Goal: Task Accomplishment & Management: Use online tool/utility

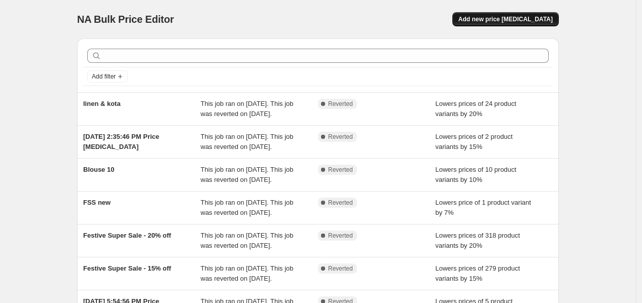
click at [504, 21] on span "Add new price [MEDICAL_DATA]" at bounding box center [505, 19] width 94 height 8
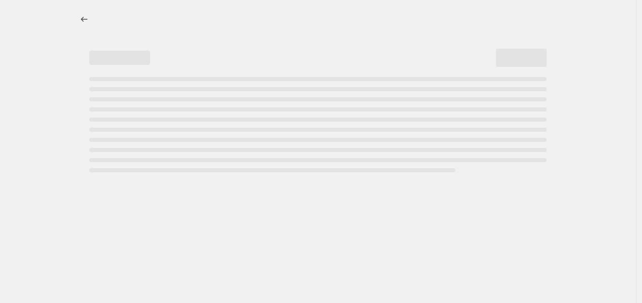
select select "percentage"
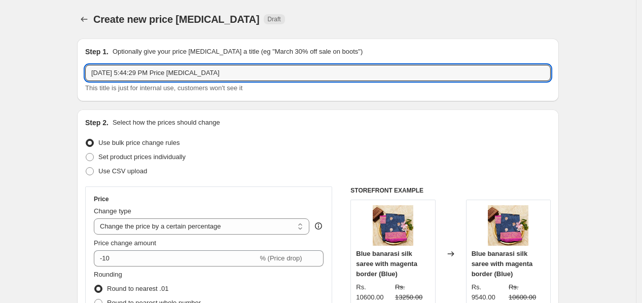
drag, startPoint x: 227, startPoint y: 72, endPoint x: 61, endPoint y: 78, distance: 165.8
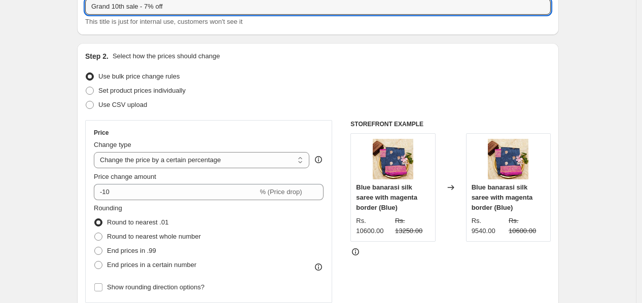
scroll to position [112, 0]
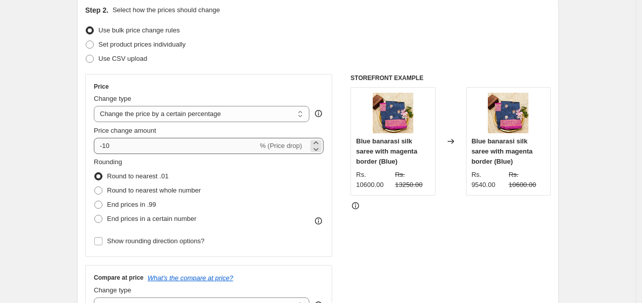
type input "Grand 10th sale - 7% off"
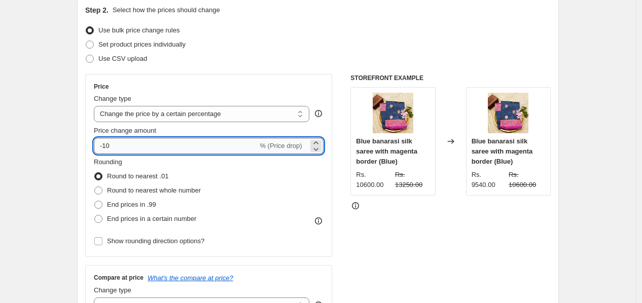
click at [128, 149] on input "-10" at bounding box center [176, 146] width 164 height 16
type input "-1"
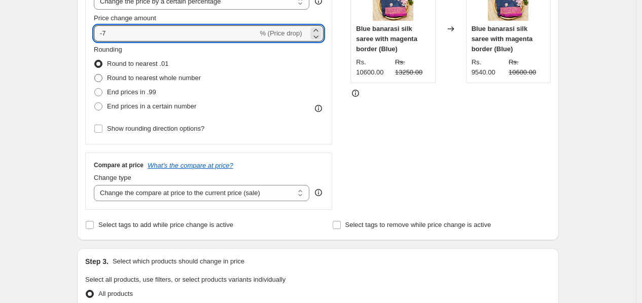
type input "-7"
click at [102, 78] on span at bounding box center [98, 78] width 8 height 8
click at [95, 74] on input "Round to nearest whole number" at bounding box center [94, 74] width 1 height 1
radio input "true"
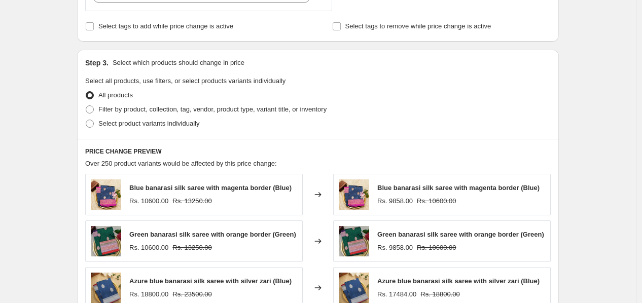
scroll to position [450, 0]
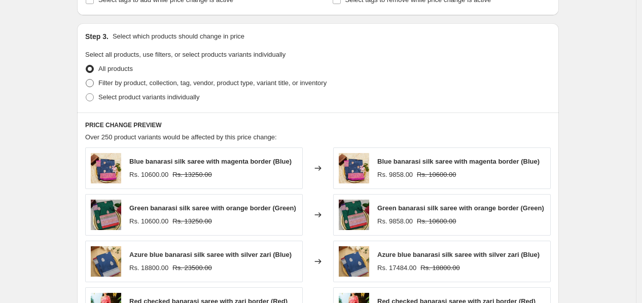
click at [94, 84] on span at bounding box center [90, 83] width 8 height 8
click at [86, 80] on input "Filter by product, collection, tag, vendor, product type, variant title, or inv…" at bounding box center [86, 79] width 1 height 1
radio input "true"
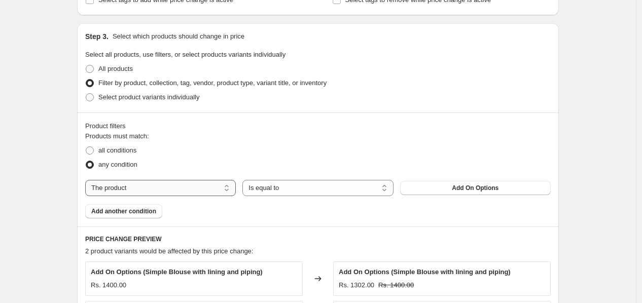
click at [214, 190] on select "The product The product's collection The product's tag The product's vendor The…" at bounding box center [160, 188] width 150 height 16
select select "tag"
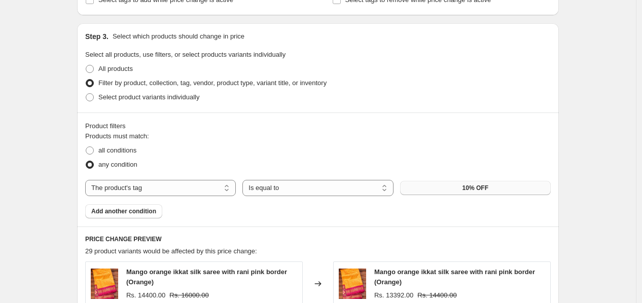
click at [474, 193] on button "10% OFF" at bounding box center [475, 188] width 150 height 14
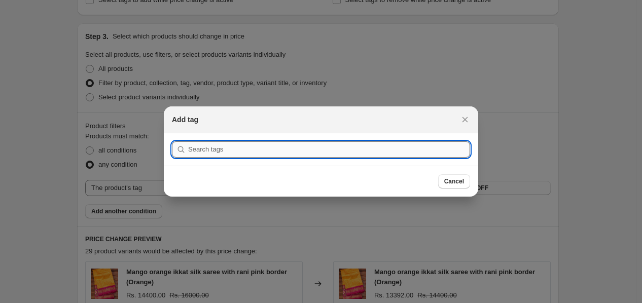
click at [362, 149] on input ":r2f:" at bounding box center [329, 149] width 282 height 16
paste input "Silk cotton 7"
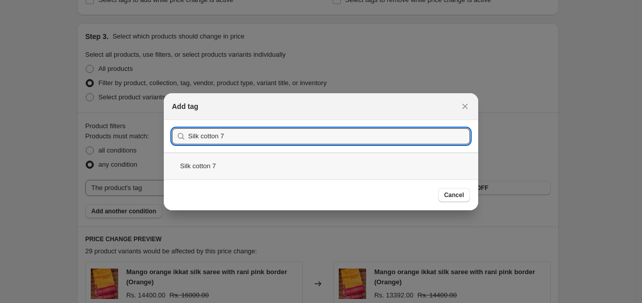
type input "Silk cotton 7"
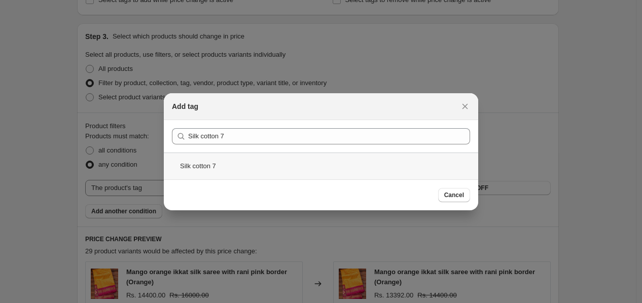
click at [215, 173] on div "Silk cotton 7" at bounding box center [321, 166] width 314 height 27
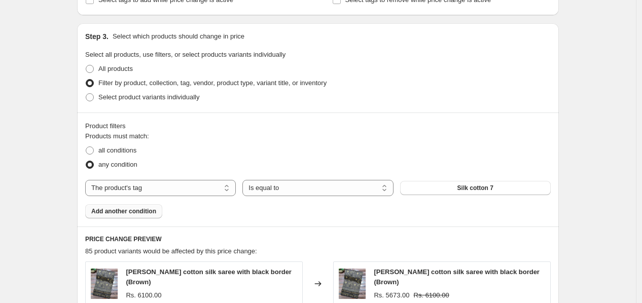
click at [143, 210] on span "Add another condition" at bounding box center [123, 211] width 65 height 8
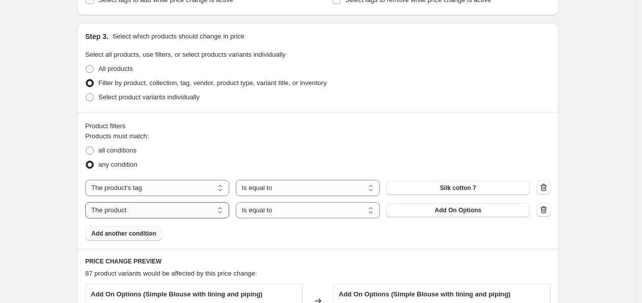
click at [186, 208] on select "The product The product's collection The product's tag The product's vendor The…" at bounding box center [157, 210] width 144 height 16
select select "tag"
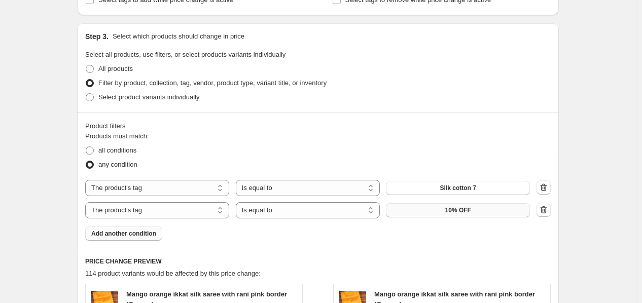
click at [473, 214] on button "10% OFF" at bounding box center [458, 210] width 144 height 14
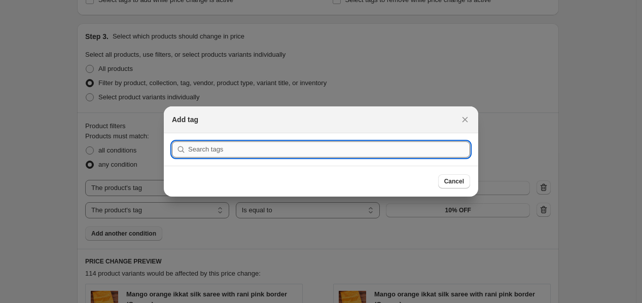
click at [402, 151] on input ":r2l:" at bounding box center [329, 149] width 282 height 16
paste input "Semi tussar 7"
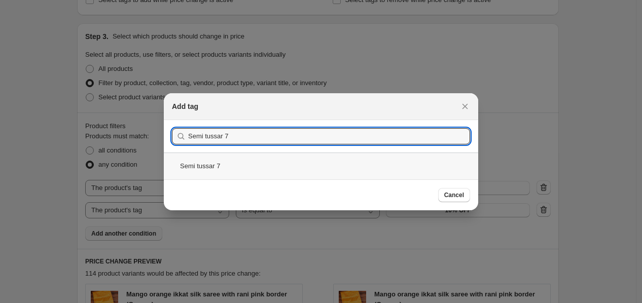
type input "Semi tussar 7"
click at [288, 169] on div "Semi tussar 7" at bounding box center [321, 166] width 314 height 27
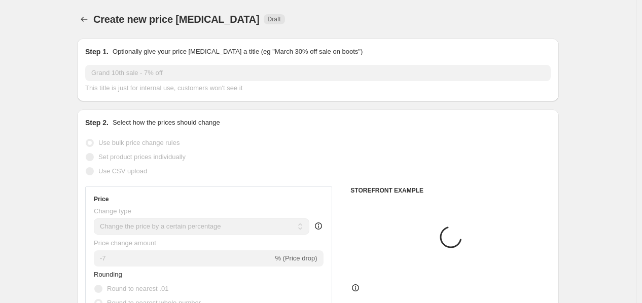
scroll to position [450, 0]
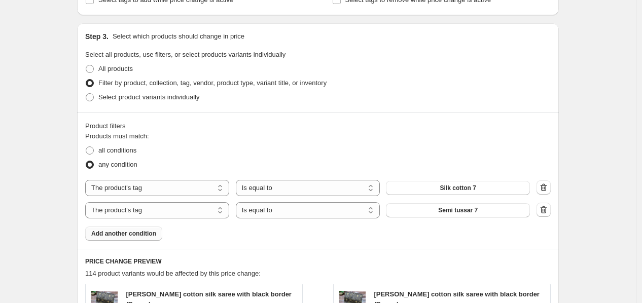
click at [128, 234] on span "Add another condition" at bounding box center [123, 234] width 65 height 8
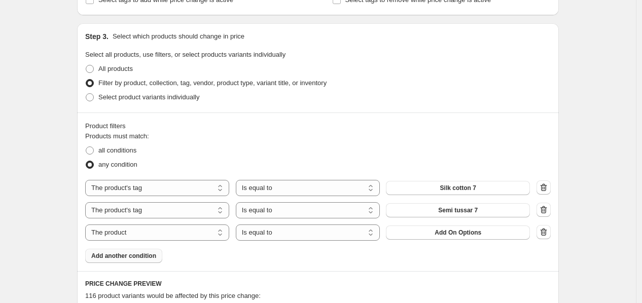
click at [136, 241] on div "Products must match: all conditions any condition The product The product's col…" at bounding box center [317, 197] width 465 height 132
click at [152, 235] on select "The product The product's collection The product's tag The product's vendor The…" at bounding box center [157, 232] width 144 height 16
select select "collection"
click at [449, 231] on span "[DATE] Collection" at bounding box center [457, 233] width 51 height 8
click at [142, 261] on button "Add another condition" at bounding box center [123, 256] width 77 height 14
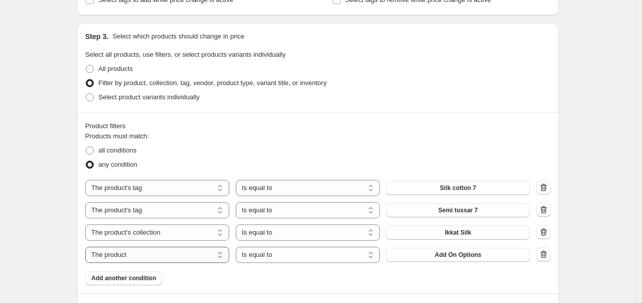
click at [162, 255] on select "The product The product's collection The product's tag The product's vendor The…" at bounding box center [157, 255] width 144 height 16
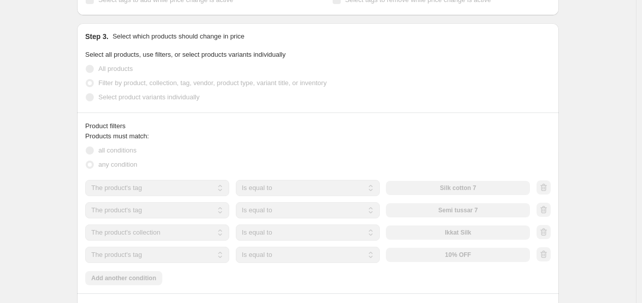
click at [159, 168] on div "any condition" at bounding box center [317, 165] width 465 height 14
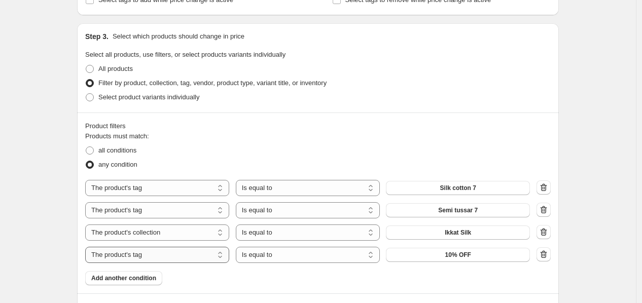
click at [142, 255] on select "The product The product's collection The product's tag The product's vendor The…" at bounding box center [157, 255] width 144 height 16
select select "collection"
click at [449, 260] on button "Ikkat Silk" at bounding box center [458, 255] width 144 height 14
click at [135, 279] on span "Add another condition" at bounding box center [123, 278] width 65 height 8
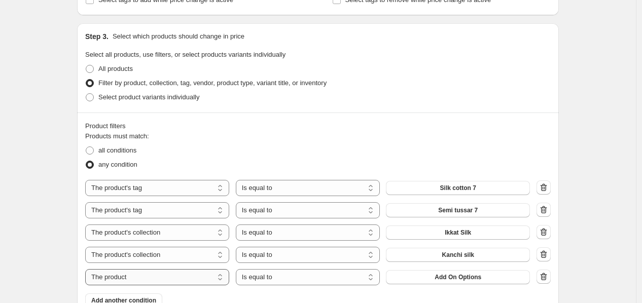
click at [135, 279] on select "The product The product's collection The product's tag The product's vendor The…" at bounding box center [157, 277] width 144 height 16
click at [196, 274] on select "The product The product's collection The product's tag The product's vendor The…" at bounding box center [157, 277] width 144 height 16
select select "collection"
click at [487, 278] on button "Ikkat Silk" at bounding box center [458, 277] width 144 height 14
click at [544, 210] on icon "button" at bounding box center [543, 210] width 10 height 10
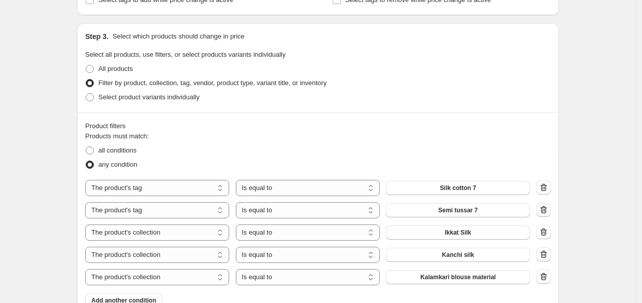
select select "collection"
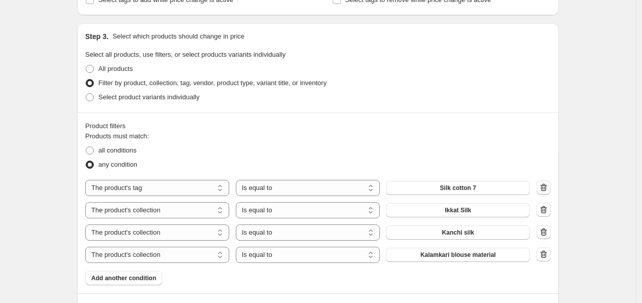
click at [547, 186] on icon "button" at bounding box center [543, 187] width 7 height 8
select select "collection"
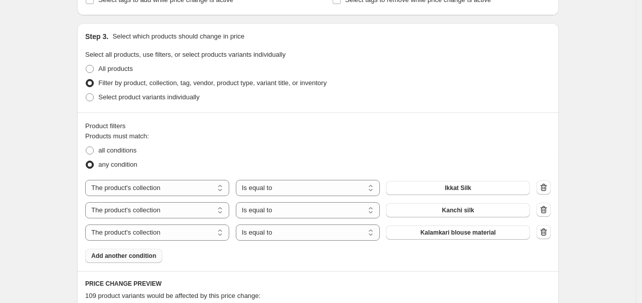
click at [124, 255] on span "Add another condition" at bounding box center [123, 256] width 65 height 8
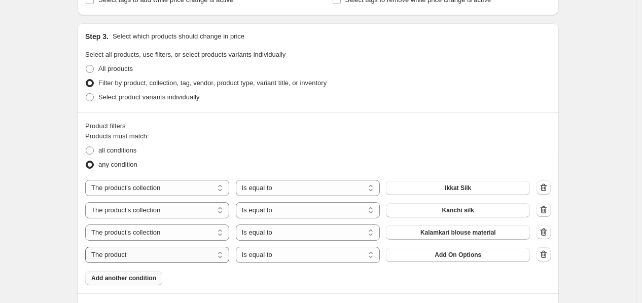
click at [156, 258] on select "The product The product's collection The product's tag The product's vendor The…" at bounding box center [157, 255] width 144 height 16
select select "collection"
click at [461, 252] on span "Ikkat Silk" at bounding box center [457, 255] width 26 height 8
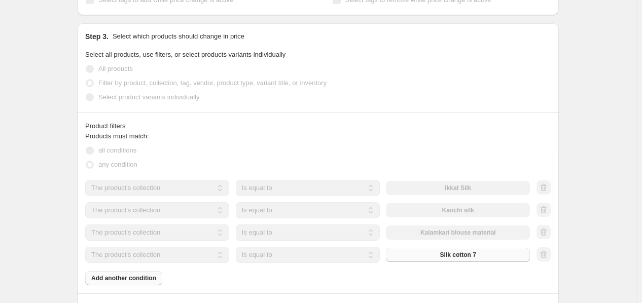
click at [141, 276] on div "Products must match: all conditions any condition The product The product's col…" at bounding box center [317, 208] width 465 height 154
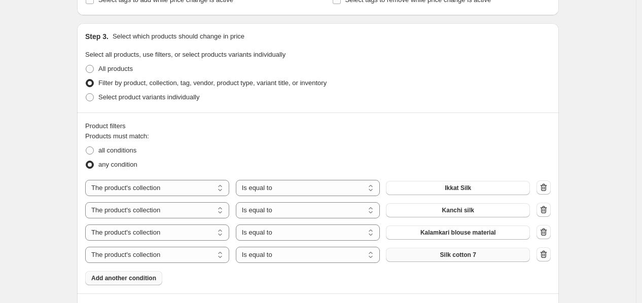
click at [132, 281] on span "Add another condition" at bounding box center [123, 278] width 65 height 8
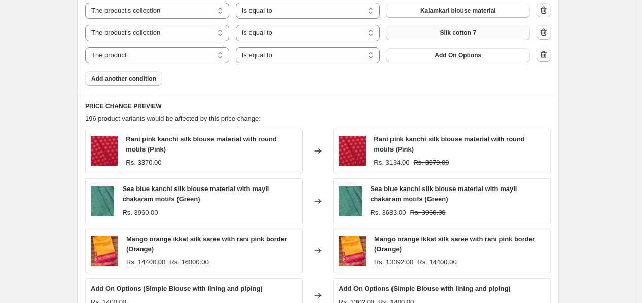
scroll to position [675, 0]
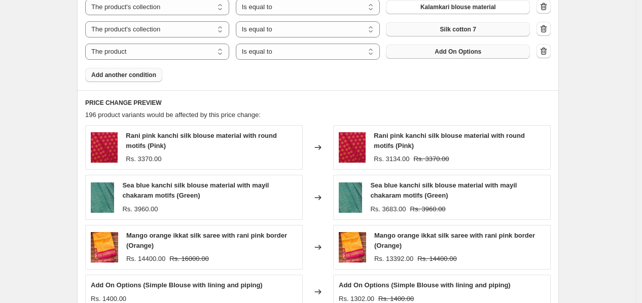
click at [464, 53] on span "Add On Options" at bounding box center [457, 52] width 47 height 8
click at [168, 52] on select "The product The product's collection The product's tag The product's vendor The…" at bounding box center [157, 52] width 144 height 16
select select "collection"
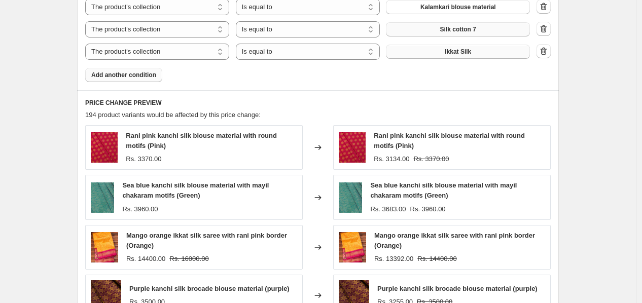
click at [480, 52] on button "Ikkat Silk" at bounding box center [458, 52] width 144 height 14
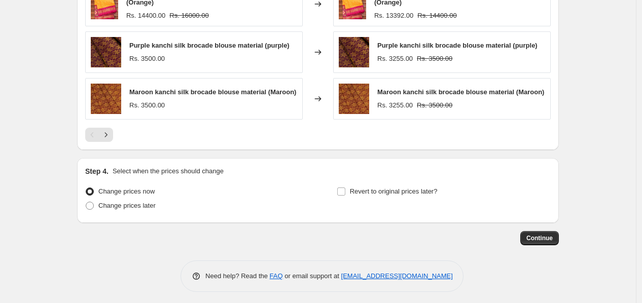
scroll to position [924, 0]
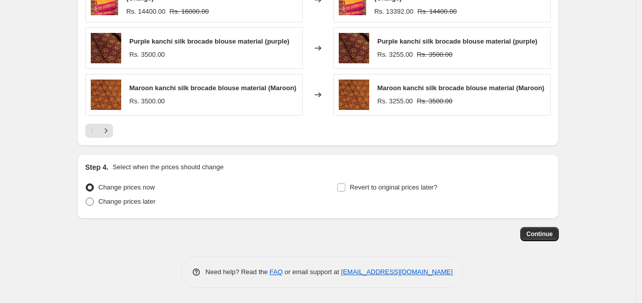
click at [89, 200] on span at bounding box center [90, 202] width 8 height 8
click at [86, 198] on input "Change prices later" at bounding box center [86, 198] width 1 height 1
radio input "true"
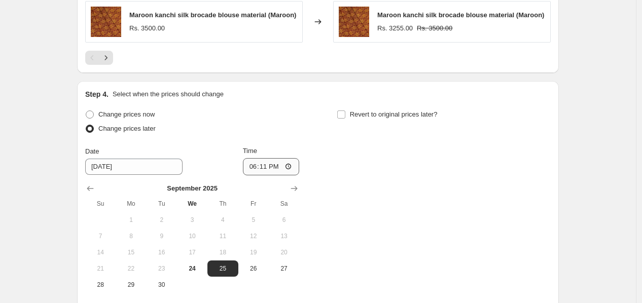
scroll to position [1093, 0]
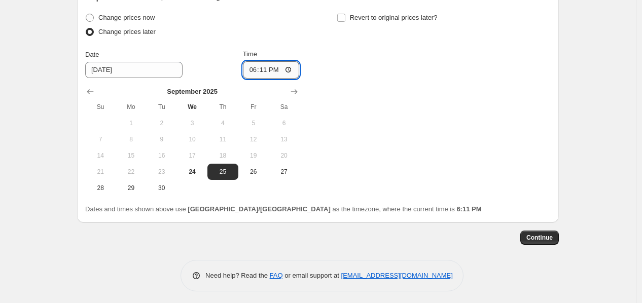
click at [296, 71] on input "18:11" at bounding box center [271, 69] width 57 height 17
type input "11:00"
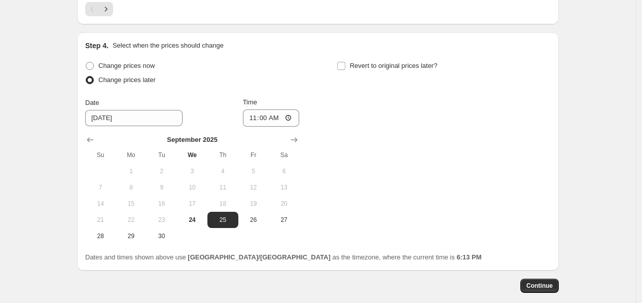
scroll to position [1097, 0]
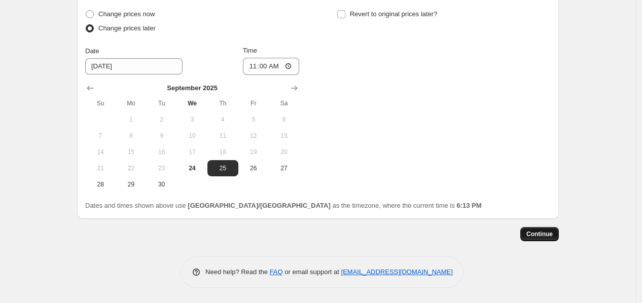
click at [548, 234] on span "Continue" at bounding box center [539, 234] width 26 height 8
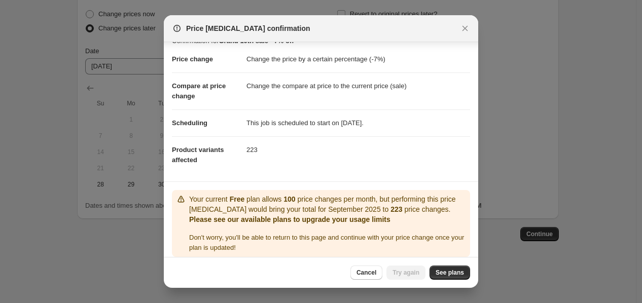
scroll to position [22, 0]
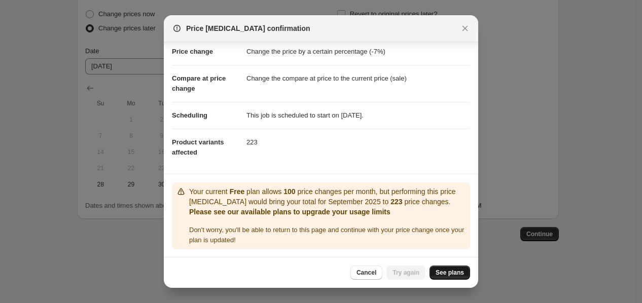
click at [441, 271] on span "See plans" at bounding box center [449, 273] width 28 height 8
click at [413, 274] on span "Try again" at bounding box center [405, 273] width 27 height 8
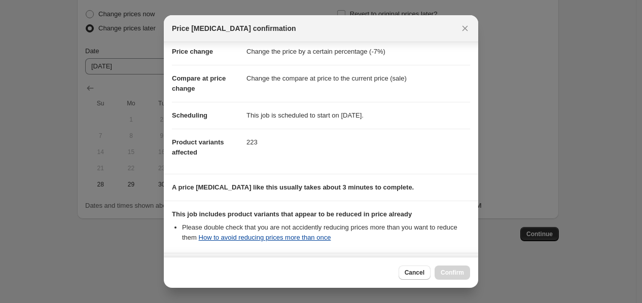
scroll to position [111, 0]
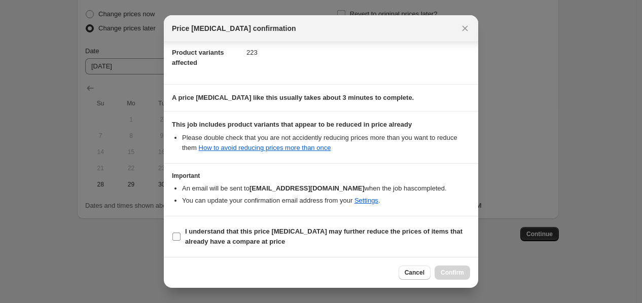
click at [175, 241] on span ":r24:" at bounding box center [176, 236] width 9 height 9
click at [175, 241] on input "I understand that this price [MEDICAL_DATA] may further reduce the prices of it…" at bounding box center [176, 237] width 8 height 8
checkbox input "true"
click at [463, 273] on span "Confirm" at bounding box center [451, 273] width 23 height 8
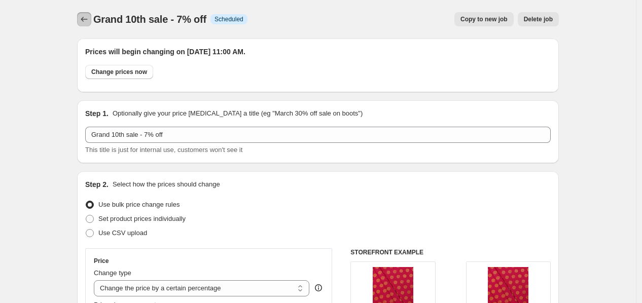
click at [81, 18] on button "Price change jobs" at bounding box center [84, 19] width 14 height 14
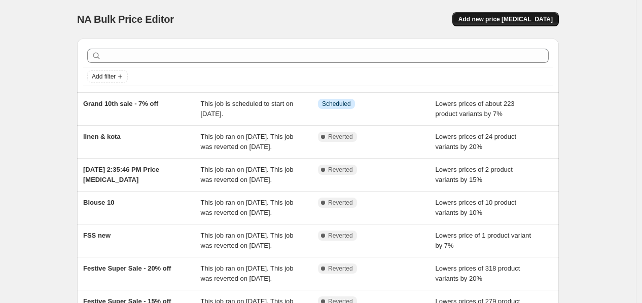
click at [497, 25] on button "Add new price [MEDICAL_DATA]" at bounding box center [505, 19] width 106 height 14
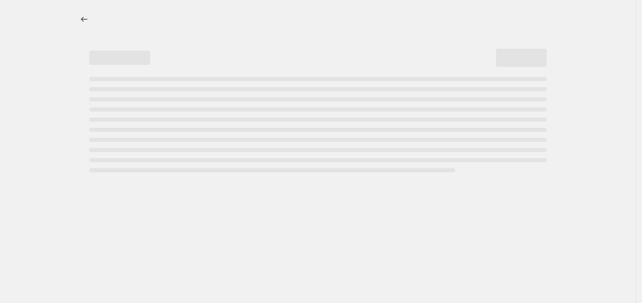
select select "percentage"
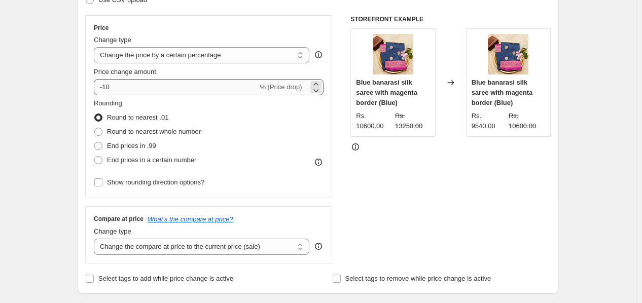
scroll to position [169, 0]
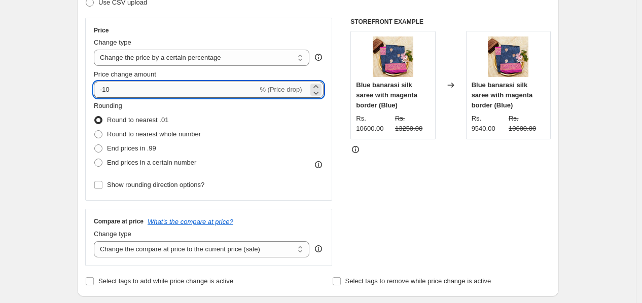
click at [137, 89] on input "-10" at bounding box center [176, 90] width 164 height 16
type input "-1"
type input "-5"
click at [102, 133] on span at bounding box center [98, 134] width 8 height 8
click at [95, 131] on input "Round to nearest whole number" at bounding box center [94, 130] width 1 height 1
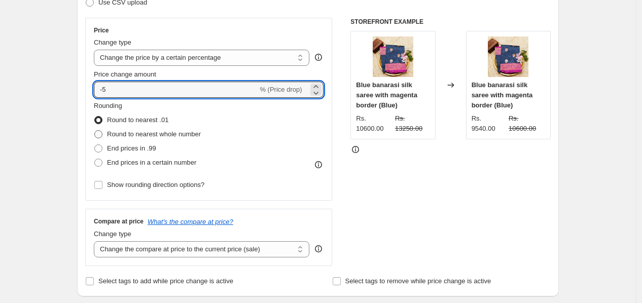
radio input "true"
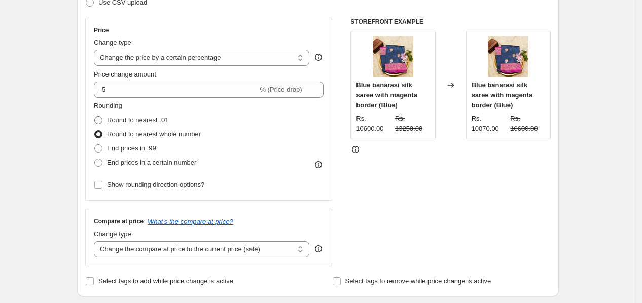
click at [98, 122] on span at bounding box center [98, 120] width 8 height 8
click at [95, 117] on input "Round to nearest .01" at bounding box center [94, 116] width 1 height 1
radio input "true"
click at [99, 136] on span at bounding box center [98, 134] width 8 height 8
click at [95, 131] on input "Round to nearest whole number" at bounding box center [94, 130] width 1 height 1
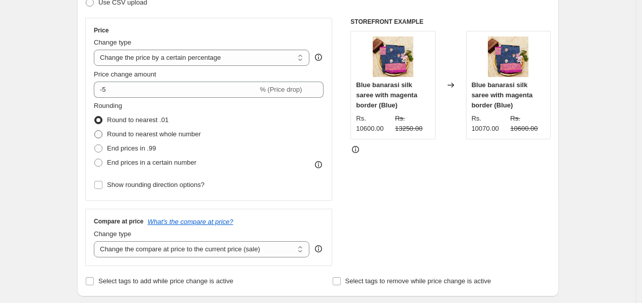
radio input "true"
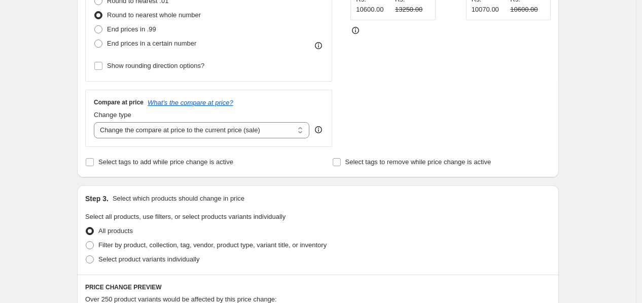
scroll to position [281, 0]
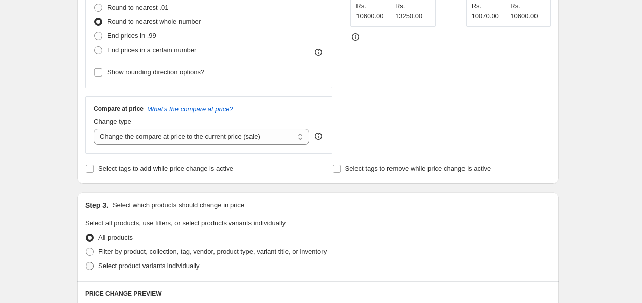
click at [93, 267] on span at bounding box center [90, 266] width 8 height 8
click at [86, 262] on input "Select product variants individually" at bounding box center [86, 262] width 1 height 1
radio input "true"
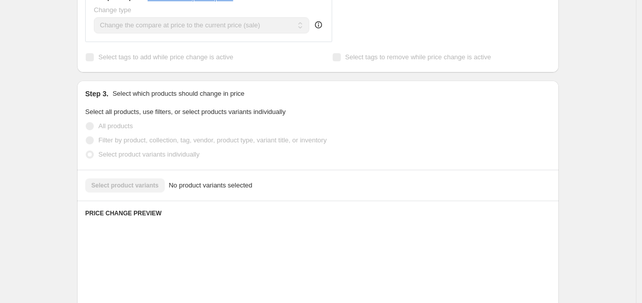
scroll to position [394, 0]
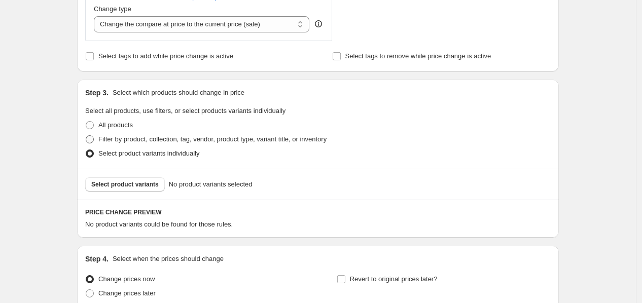
click at [147, 136] on span "Filter by product, collection, tag, vendor, product type, variant title, or inv…" at bounding box center [212, 139] width 228 height 8
click at [86, 136] on input "Filter by product, collection, tag, vendor, product type, variant title, or inv…" at bounding box center [86, 135] width 1 height 1
radio input "true"
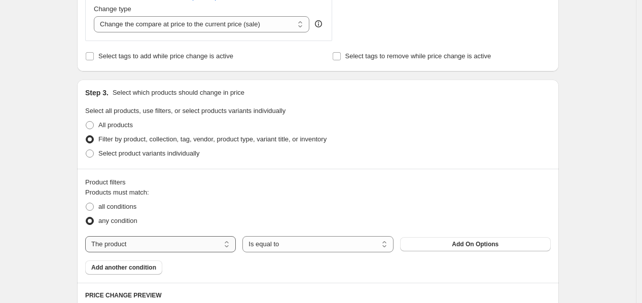
click at [152, 239] on select "The product The product's collection The product's tag The product's vendor The…" at bounding box center [160, 244] width 150 height 16
select select "collection"
click at [454, 246] on button "Ikkat Silk" at bounding box center [475, 244] width 150 height 14
click at [119, 270] on span "Add another condition" at bounding box center [123, 267] width 65 height 8
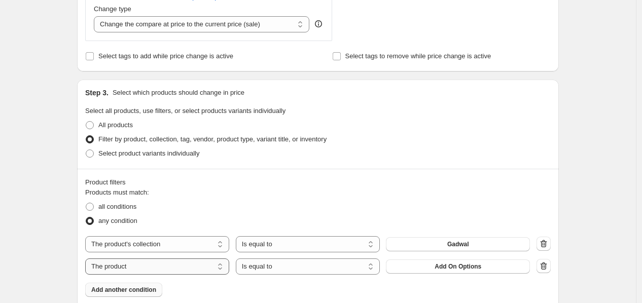
click at [155, 267] on select "The product The product's collection The product's tag The product's vendor The…" at bounding box center [157, 266] width 144 height 16
select select "collection"
click at [490, 271] on button "Gadwal" at bounding box center [458, 266] width 144 height 14
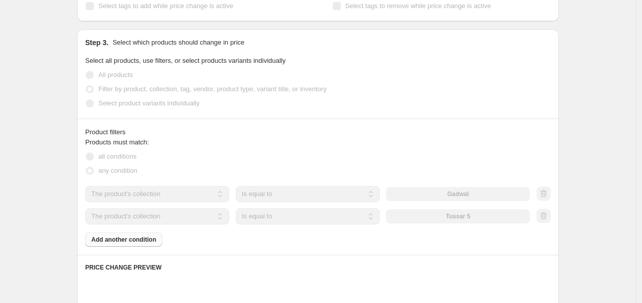
scroll to position [507, 0]
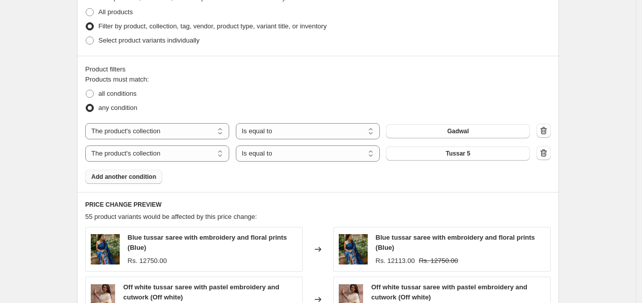
click at [135, 178] on span "Add another condition" at bounding box center [123, 177] width 65 height 8
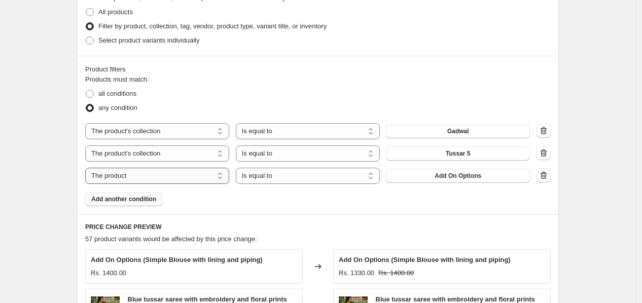
drag, startPoint x: 140, startPoint y: 182, endPoint x: 140, endPoint y: 175, distance: 6.6
click at [140, 182] on select "The product The product's collection The product's tag The product's vendor The…" at bounding box center [157, 176] width 144 height 16
select select "collection"
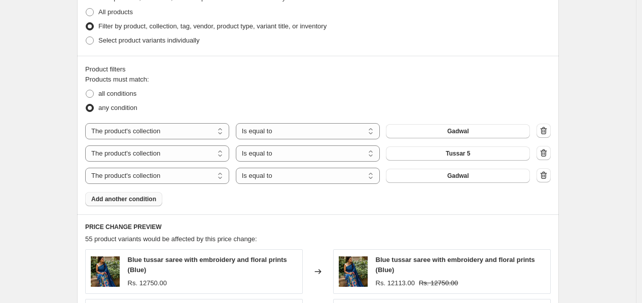
click at [460, 178] on span "Gadwal" at bounding box center [458, 176] width 22 height 8
click at [136, 199] on span "Add another condition" at bounding box center [123, 199] width 65 height 8
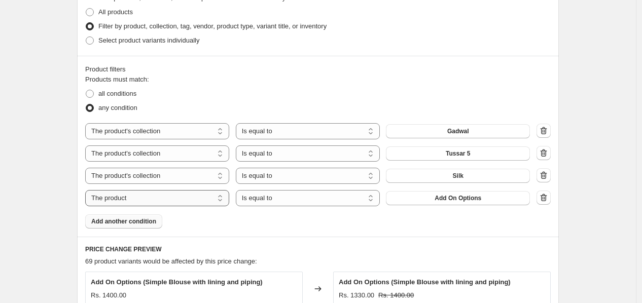
click at [135, 199] on select "The product The product's collection The product's tag The product's vendor The…" at bounding box center [157, 198] width 144 height 16
select select "tag"
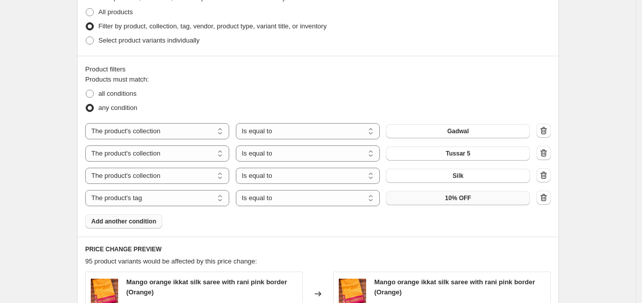
click at [479, 204] on button "10% OFF" at bounding box center [458, 198] width 144 height 14
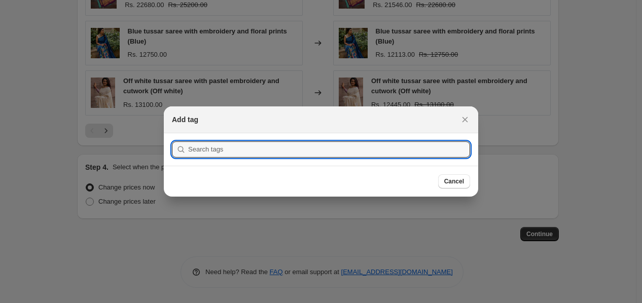
scroll to position [0, 0]
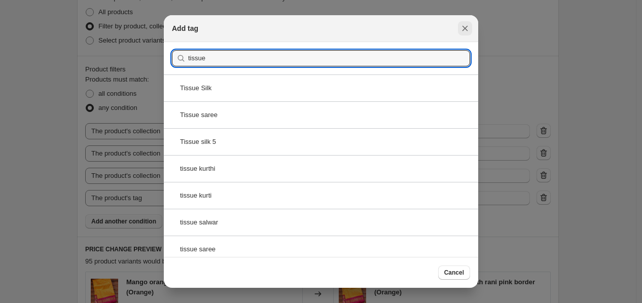
type input "tissue"
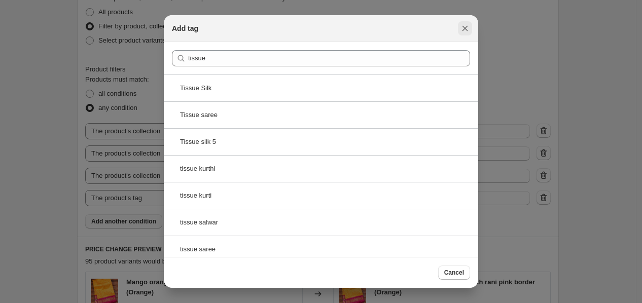
click at [460, 28] on icon "Close" at bounding box center [465, 28] width 10 height 10
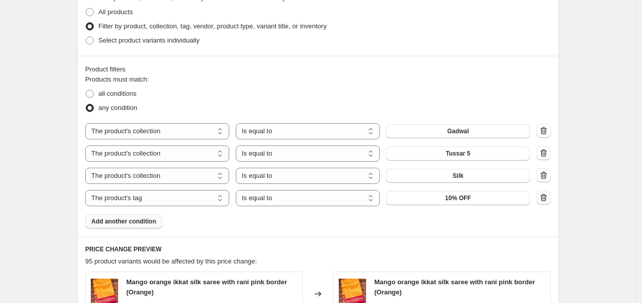
click at [541, 199] on icon "button" at bounding box center [543, 198] width 10 height 10
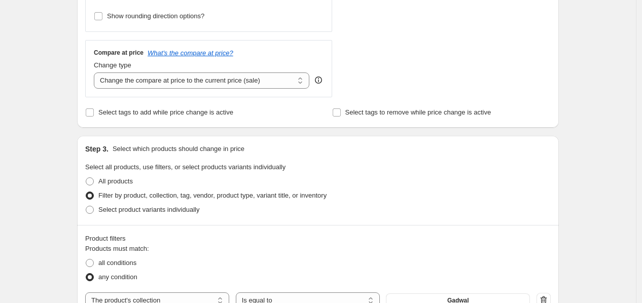
scroll to position [563, 0]
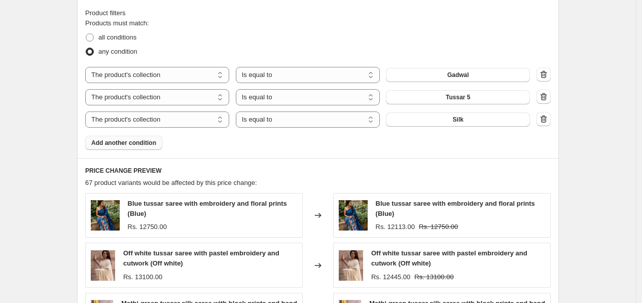
click at [102, 142] on span "Add another condition" at bounding box center [123, 143] width 65 height 8
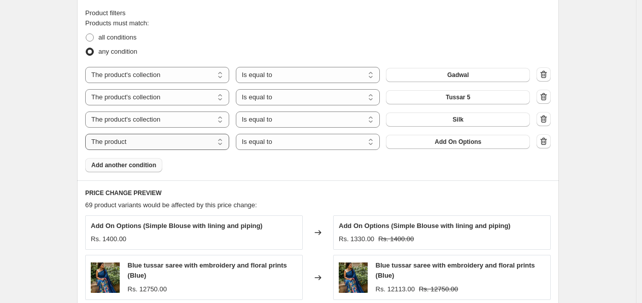
click at [149, 147] on select "The product The product's collection The product's tag The product's vendor The…" at bounding box center [157, 142] width 144 height 16
select select "collection"
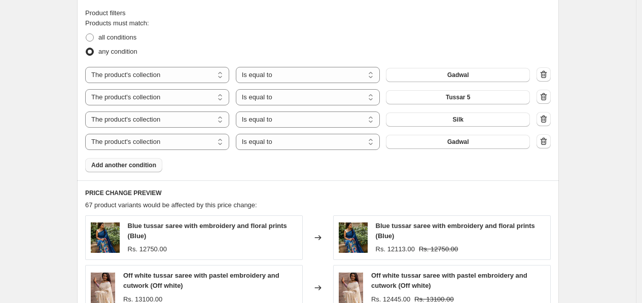
click at [464, 145] on span "Gadwal" at bounding box center [458, 142] width 22 height 8
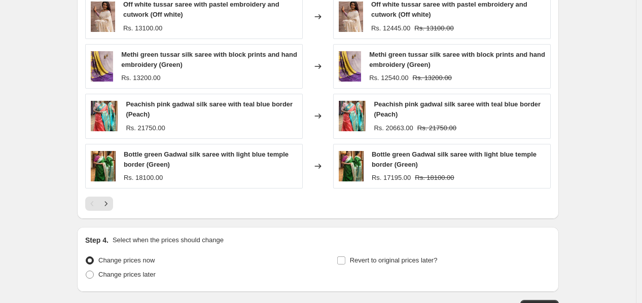
scroll to position [908, 0]
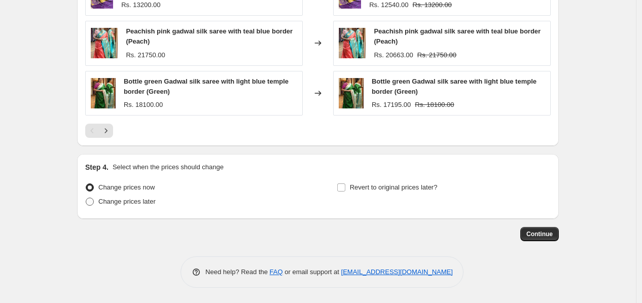
click at [93, 202] on span at bounding box center [90, 202] width 8 height 8
click at [86, 198] on input "Change prices later" at bounding box center [86, 198] width 1 height 1
radio input "true"
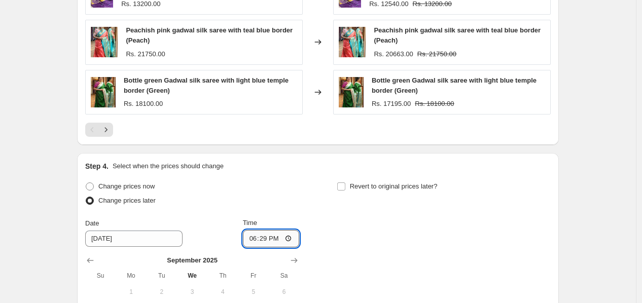
click at [293, 238] on input "18:29" at bounding box center [271, 238] width 57 height 17
click at [267, 238] on input "18:29" at bounding box center [271, 238] width 57 height 17
type input "11:00"
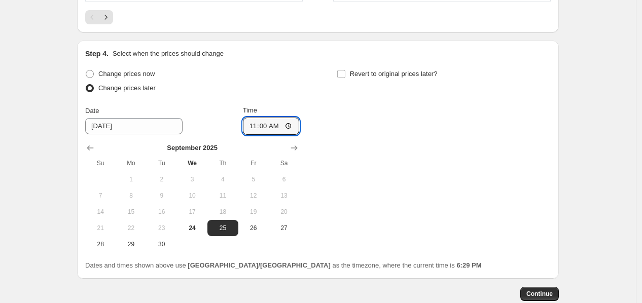
scroll to position [1077, 0]
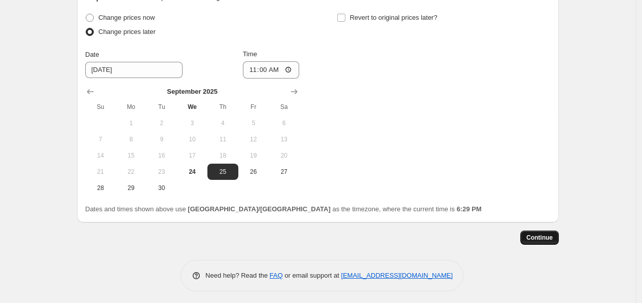
click at [538, 239] on span "Continue" at bounding box center [539, 238] width 26 height 8
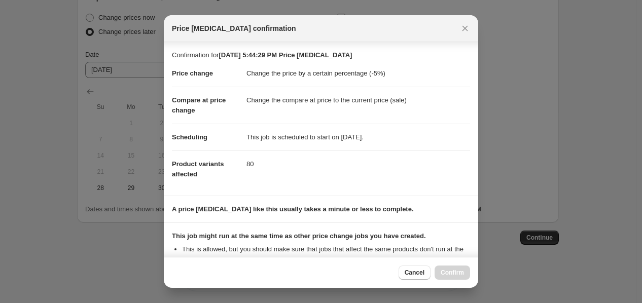
scroll to position [111, 0]
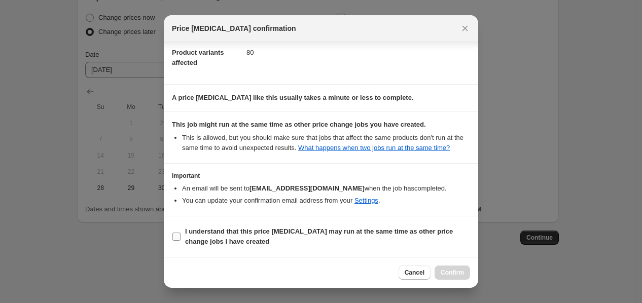
click at [180, 236] on span ":r5o:" at bounding box center [176, 236] width 9 height 9
click at [180, 236] on input "I understand that this price [MEDICAL_DATA] may run at the same time as other p…" at bounding box center [176, 237] width 8 height 8
checkbox input "true"
click at [438, 270] on button "Confirm" at bounding box center [451, 273] width 35 height 14
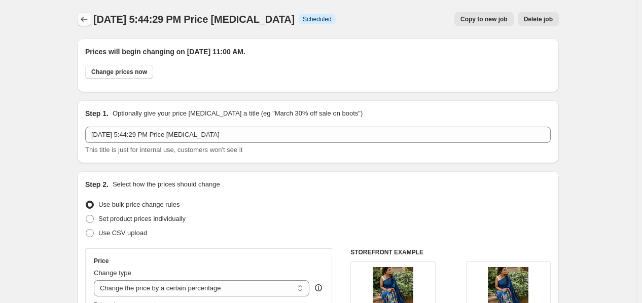
click at [84, 20] on icon "Price change jobs" at bounding box center [84, 19] width 10 height 10
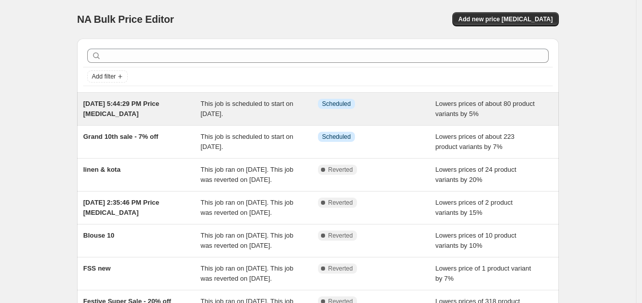
click at [126, 114] on div "[DATE] 5:44:29 PM Price [MEDICAL_DATA]" at bounding box center [142, 109] width 118 height 20
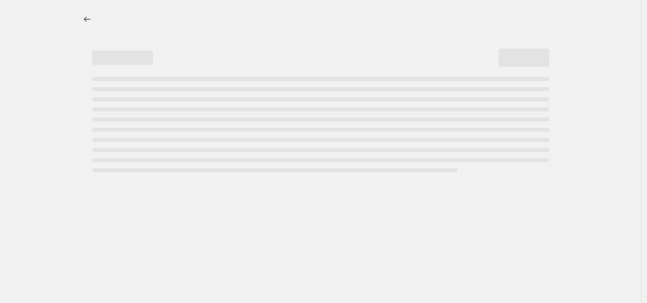
select select "percentage"
select select "collection"
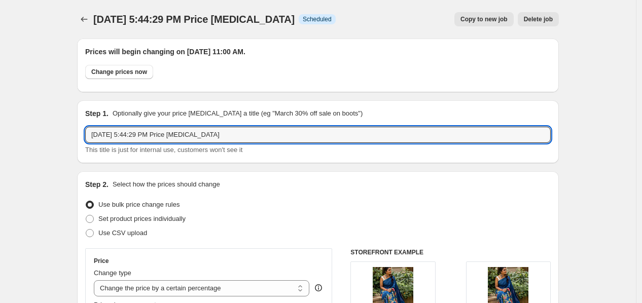
drag, startPoint x: 244, startPoint y: 130, endPoint x: 71, endPoint y: 138, distance: 173.0
type input "g"
type input "Grand 10th sale - 5% Off"
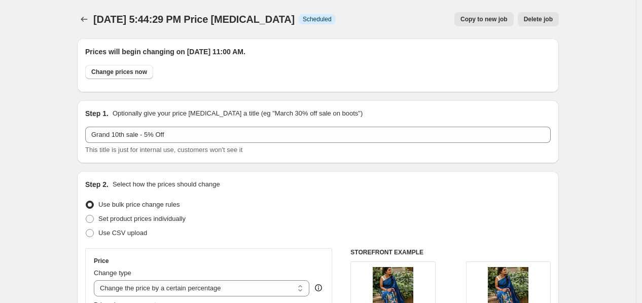
click at [227, 76] on div "Change prices now" at bounding box center [317, 74] width 465 height 19
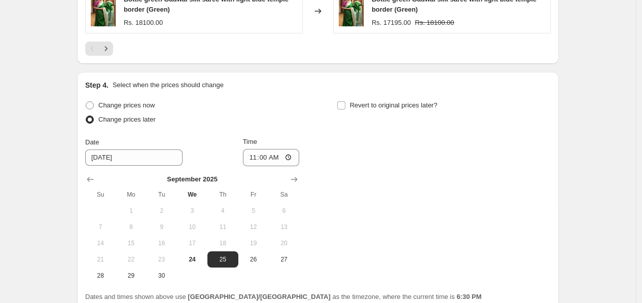
scroll to position [1143, 0]
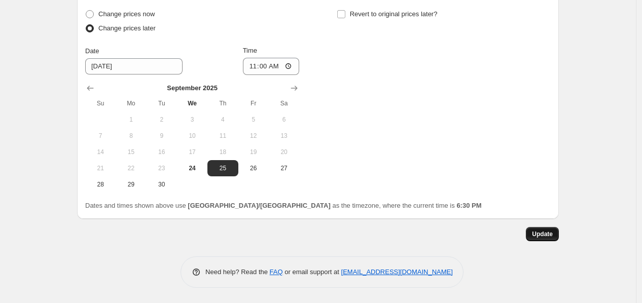
click at [535, 235] on span "Update" at bounding box center [542, 234] width 21 height 8
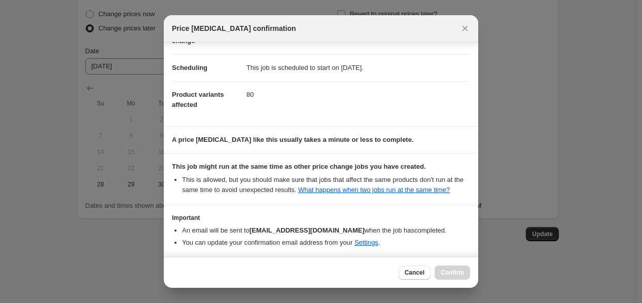
scroll to position [111, 0]
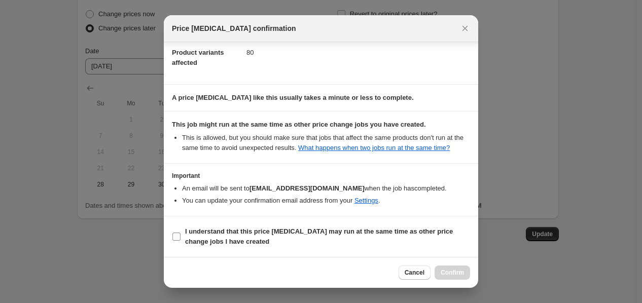
click at [181, 235] on label "I understand that this price [MEDICAL_DATA] may run at the same time as other p…" at bounding box center [321, 236] width 298 height 24
click at [180, 235] on input "I understand that this price [MEDICAL_DATA] may run at the same time as other p…" at bounding box center [176, 237] width 8 height 8
checkbox input "true"
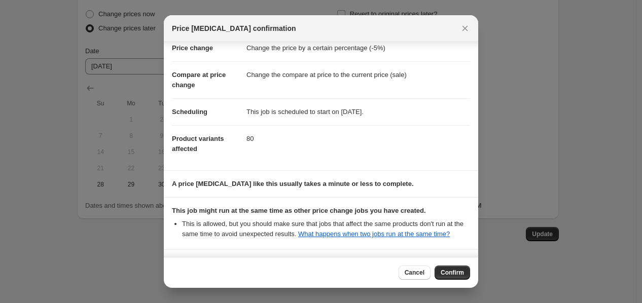
scroll to position [0, 0]
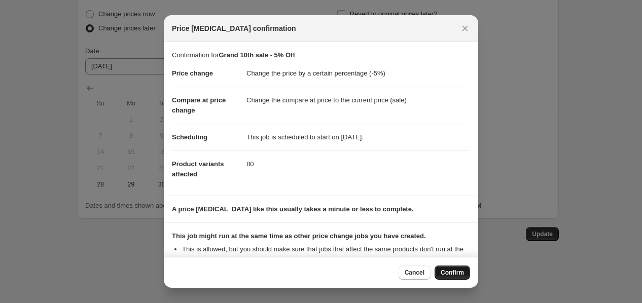
click at [462, 275] on span "Confirm" at bounding box center [451, 273] width 23 height 8
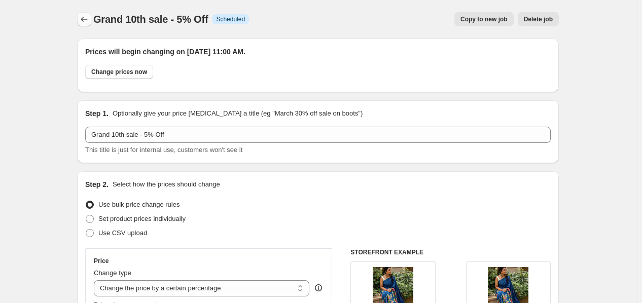
click at [86, 13] on button "Price change jobs" at bounding box center [84, 19] width 14 height 14
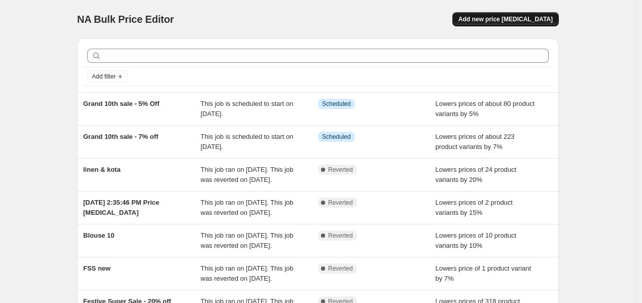
click at [534, 13] on button "Add new price [MEDICAL_DATA]" at bounding box center [505, 19] width 106 height 14
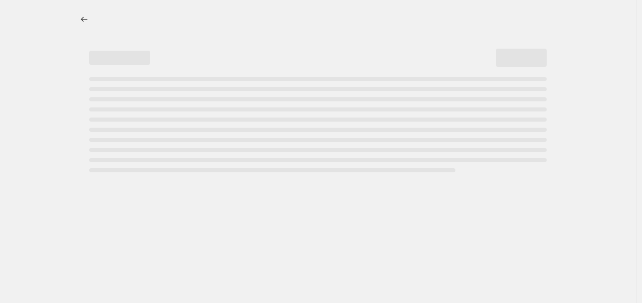
select select "percentage"
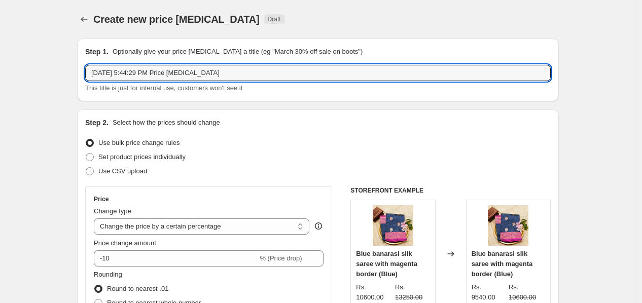
drag, startPoint x: 248, startPoint y: 72, endPoint x: 83, endPoint y: 72, distance: 165.2
click at [83, 72] on div "Step 1. Optionally give your price [MEDICAL_DATA] a title (eg "March 30% off sa…" at bounding box center [317, 70] width 481 height 63
click at [90, 73] on input "Banarasi 5% OFF" at bounding box center [317, 73] width 465 height 16
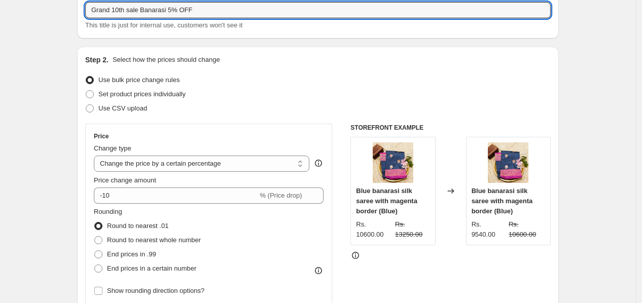
scroll to position [112, 0]
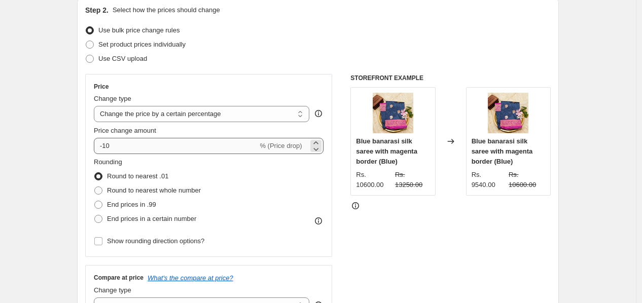
type input "Grand 10th sale Banarasi 5% OFF"
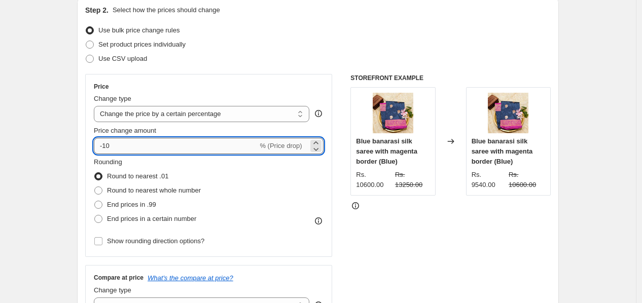
click at [119, 146] on input "-10" at bounding box center [176, 146] width 164 height 16
type input "-1"
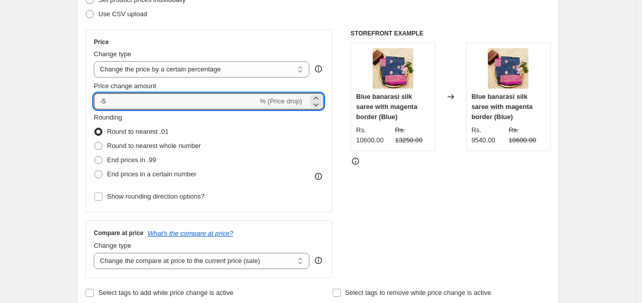
scroll to position [225, 0]
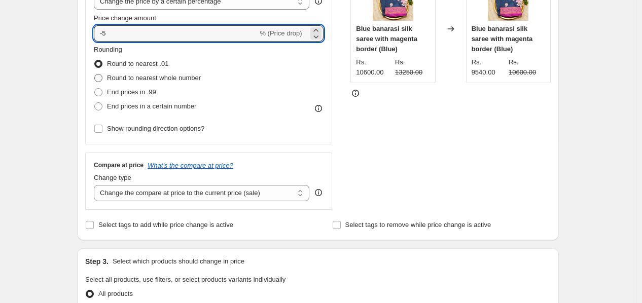
type input "-5"
click at [102, 78] on span at bounding box center [98, 78] width 8 height 8
click at [95, 74] on input "Round to nearest whole number" at bounding box center [94, 74] width 1 height 1
radio input "true"
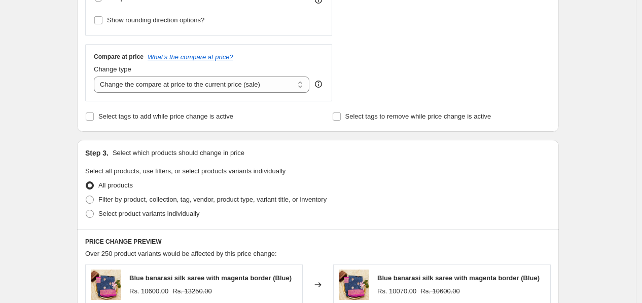
scroll to position [337, 0]
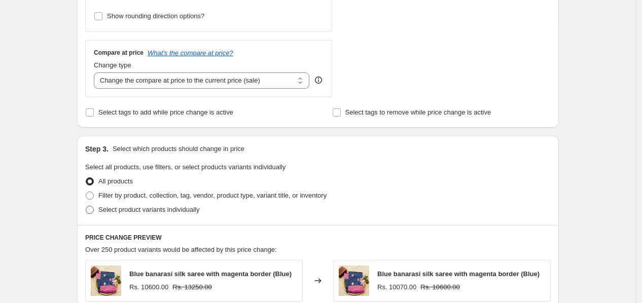
click at [99, 207] on label "Select product variants individually" at bounding box center [142, 210] width 114 height 14
click at [86, 206] on input "Select product variants individually" at bounding box center [86, 206] width 1 height 1
radio input "true"
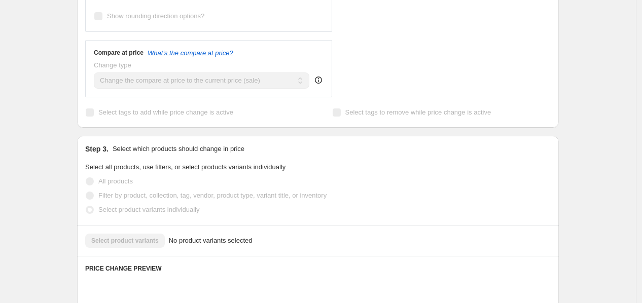
click at [94, 200] on span at bounding box center [89, 195] width 9 height 9
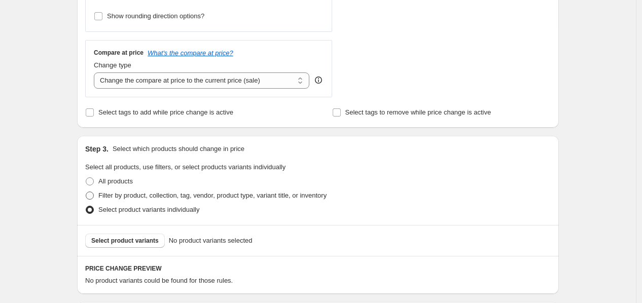
click at [93, 195] on span at bounding box center [90, 196] width 8 height 8
click at [86, 192] on input "Filter by product, collection, tag, vendor, product type, variant title, or inv…" at bounding box center [86, 192] width 1 height 1
radio input "true"
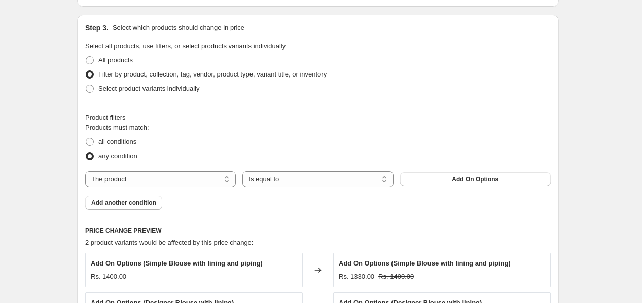
scroll to position [563, 0]
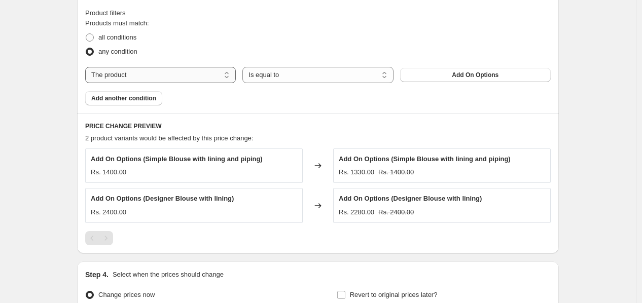
click at [171, 69] on select "The product The product's collection The product's tag The product's vendor The…" at bounding box center [160, 75] width 150 height 16
select select "collection"
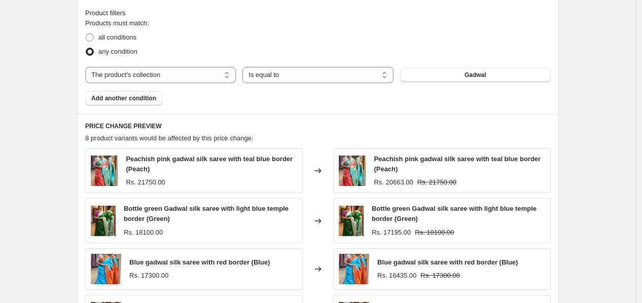
click at [455, 79] on button "Gadwal" at bounding box center [475, 75] width 150 height 14
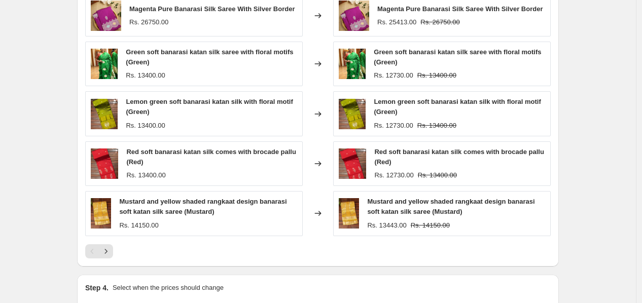
scroll to position [838, 0]
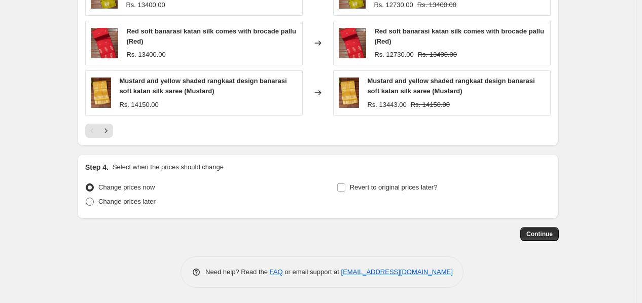
click at [93, 202] on span at bounding box center [90, 202] width 8 height 8
click at [86, 198] on input "Change prices later" at bounding box center [86, 198] width 1 height 1
radio input "true"
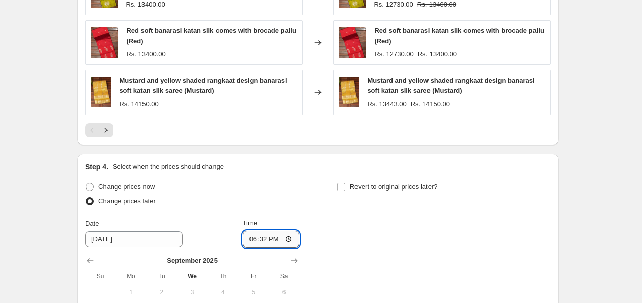
click at [278, 244] on input "18:32" at bounding box center [271, 239] width 57 height 17
click at [292, 238] on input "18:32" at bounding box center [271, 239] width 57 height 17
type input "11:00"
click at [343, 219] on div "Change prices now Change prices later Date [DATE] Time 11:00 [DATE] Su Mo Tu We…" at bounding box center [317, 272] width 465 height 185
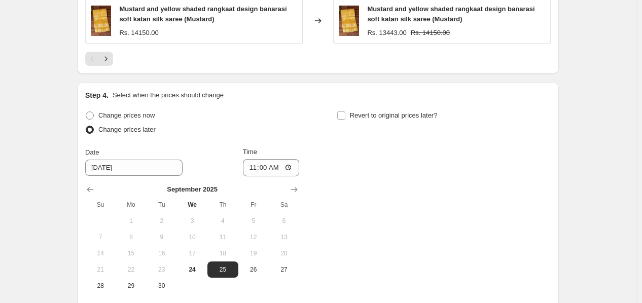
scroll to position [1011, 0]
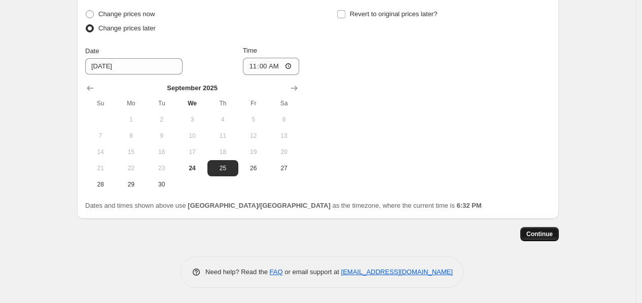
click at [524, 236] on button "Continue" at bounding box center [539, 234] width 39 height 14
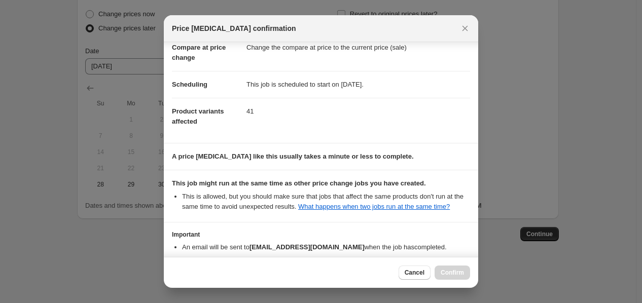
scroll to position [111, 0]
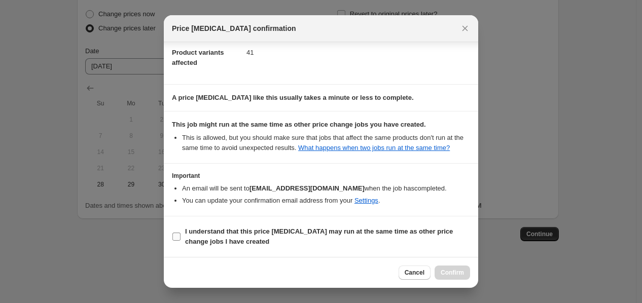
click at [179, 239] on input "I understand that this price [MEDICAL_DATA] may run at the same time as other p…" at bounding box center [176, 237] width 8 height 8
checkbox input "true"
click at [449, 273] on span "Confirm" at bounding box center [451, 273] width 23 height 8
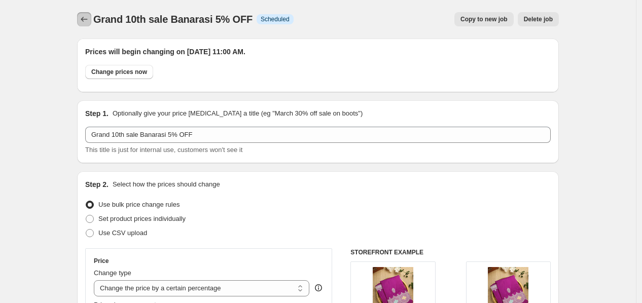
click at [83, 17] on icon "Price change jobs" at bounding box center [84, 19] width 10 height 10
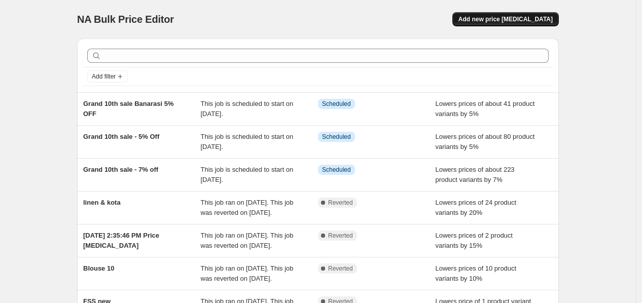
click at [523, 12] on button "Add new price [MEDICAL_DATA]" at bounding box center [505, 19] width 106 height 14
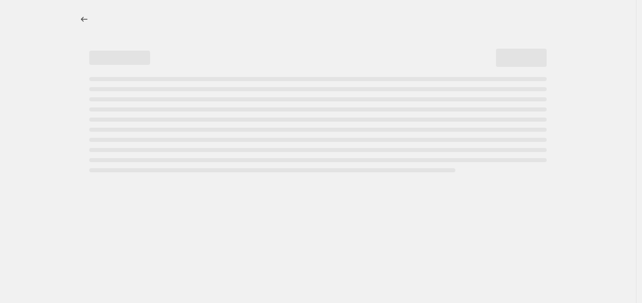
select select "percentage"
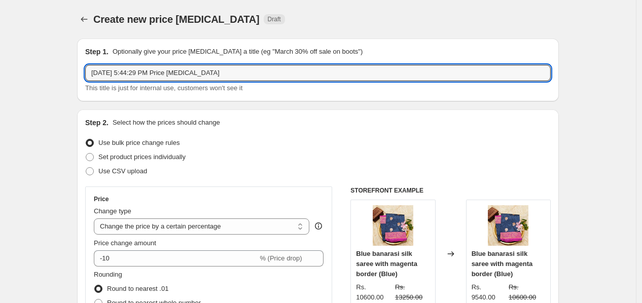
drag, startPoint x: 232, startPoint y: 72, endPoint x: 54, endPoint y: 72, distance: 177.9
type input "Grand 10th sale - 15% off"
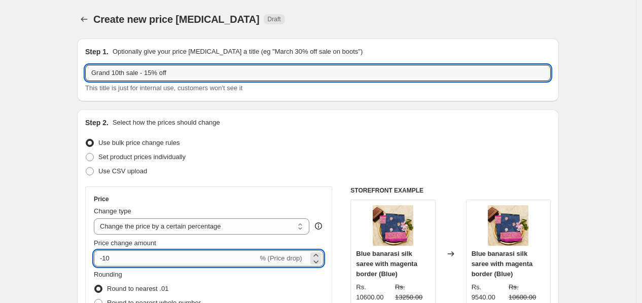
click at [120, 264] on input "-10" at bounding box center [176, 258] width 164 height 16
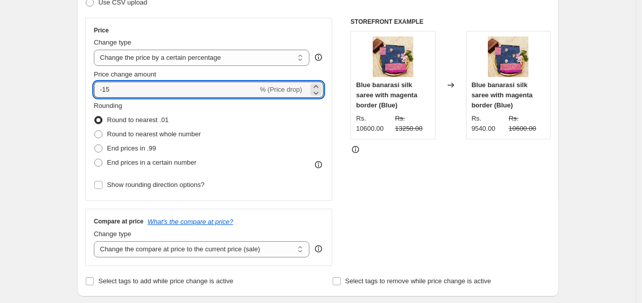
scroll to position [225, 0]
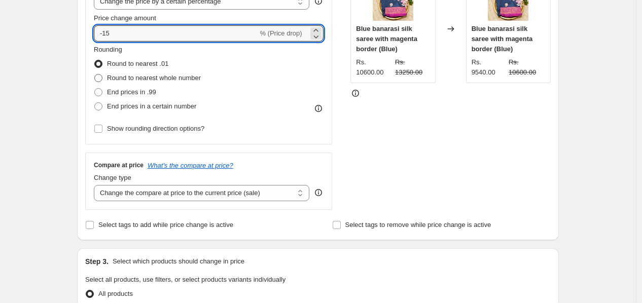
type input "-15"
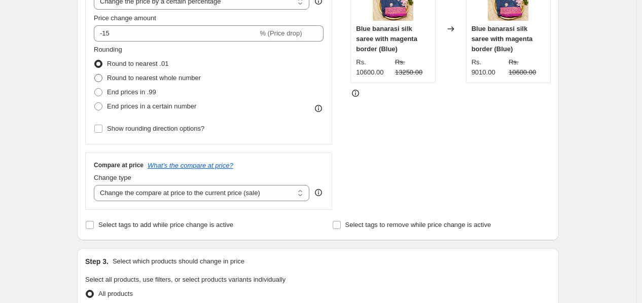
click at [107, 79] on label "Round to nearest whole number" at bounding box center [147, 78] width 107 height 14
click at [95, 74] on input "Round to nearest whole number" at bounding box center [94, 74] width 1 height 1
radio input "true"
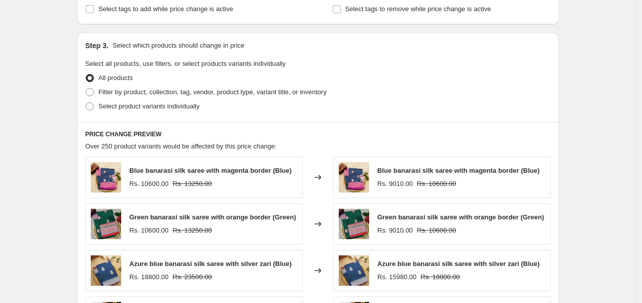
scroll to position [450, 0]
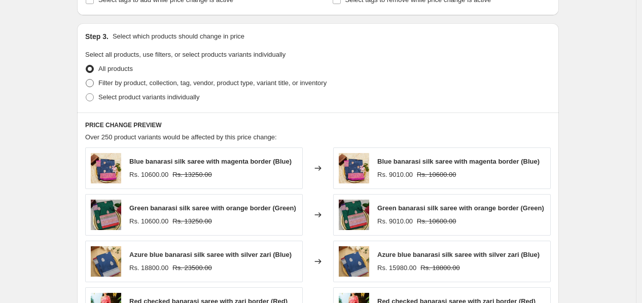
click at [92, 82] on span at bounding box center [90, 83] width 8 height 8
click at [86, 80] on input "Filter by product, collection, tag, vendor, product type, variant title, or inv…" at bounding box center [86, 79] width 1 height 1
radio input "true"
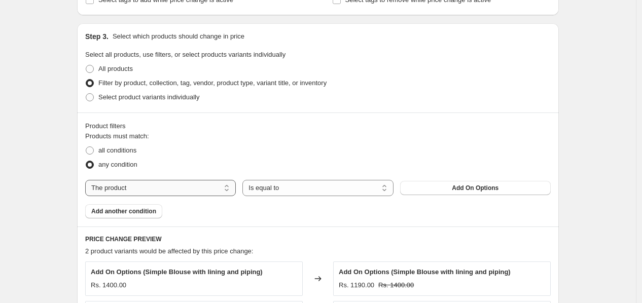
click at [176, 190] on select "The product The product's collection The product's tag The product's vendor The…" at bounding box center [160, 188] width 150 height 16
select select "collection"
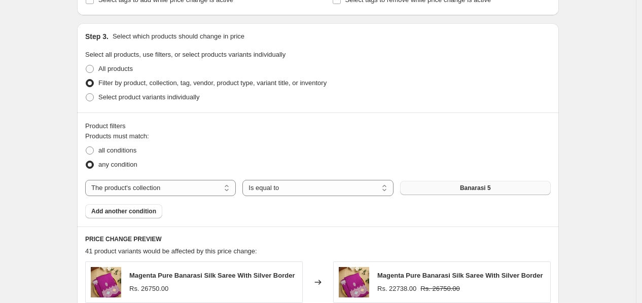
click at [455, 189] on button "Banarasi 5" at bounding box center [475, 188] width 150 height 14
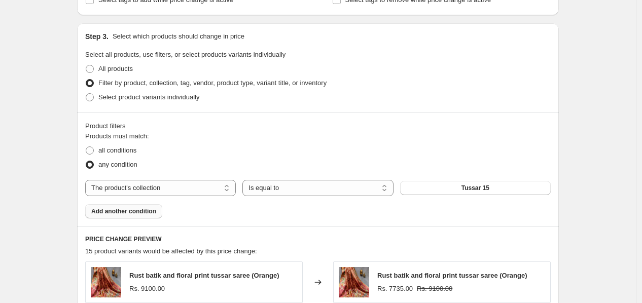
click at [134, 211] on span "Add another condition" at bounding box center [123, 211] width 65 height 8
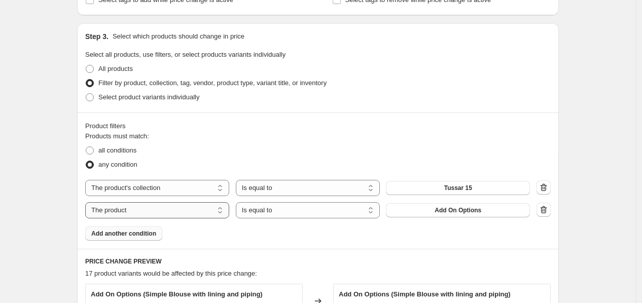
click at [153, 209] on select "The product The product's collection The product's tag The product's vendor The…" at bounding box center [157, 210] width 144 height 16
select select "tag"
click at [438, 213] on button "10% OFF" at bounding box center [458, 210] width 144 height 14
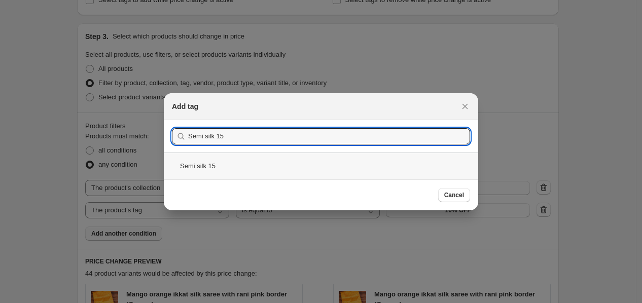
type input "Semi silk 15"
click at [227, 167] on div "Semi silk 15" at bounding box center [321, 166] width 314 height 27
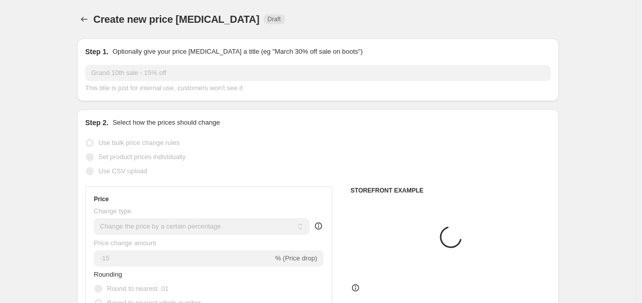
scroll to position [450, 0]
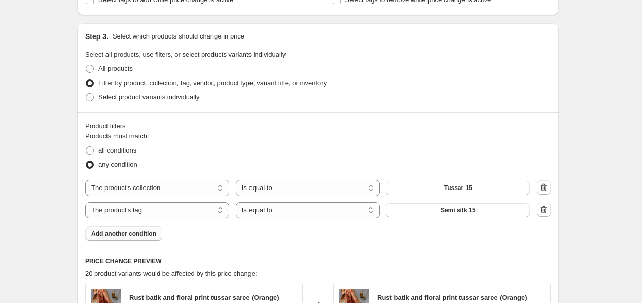
click at [155, 227] on button "Add another condition" at bounding box center [123, 234] width 77 height 14
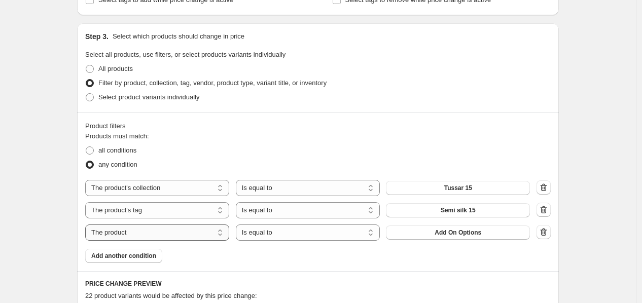
click at [122, 238] on select "The product The product's collection The product's tag The product's vendor The…" at bounding box center [157, 232] width 144 height 16
select select "collection"
click at [452, 232] on span "Banarasi 5" at bounding box center [457, 233] width 31 height 8
click at [122, 258] on span "Add another condition" at bounding box center [123, 256] width 65 height 8
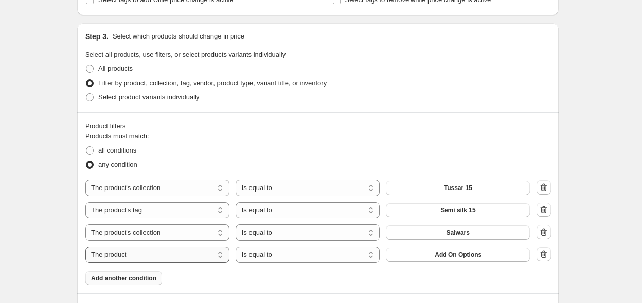
click at [134, 251] on select "The product The product's collection The product's tag The product's vendor The…" at bounding box center [157, 255] width 144 height 16
select select "collection"
click at [468, 255] on span "Banarasi 5" at bounding box center [457, 255] width 31 height 8
click at [143, 276] on span "Add another condition" at bounding box center [123, 278] width 65 height 8
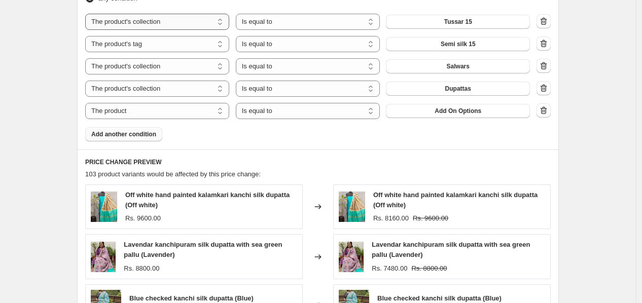
scroll to position [619, 0]
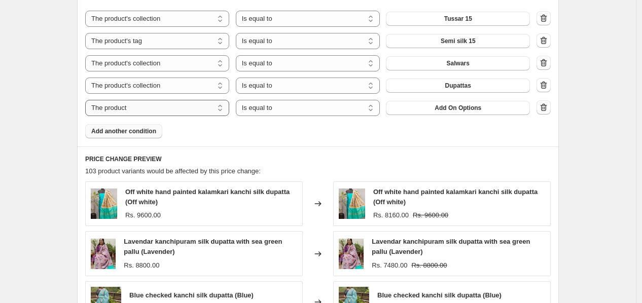
click at [165, 111] on select "The product The product's collection The product's tag The product's vendor The…" at bounding box center [157, 108] width 144 height 16
select select "collection"
click at [473, 111] on span "Banarasi 5" at bounding box center [457, 108] width 31 height 8
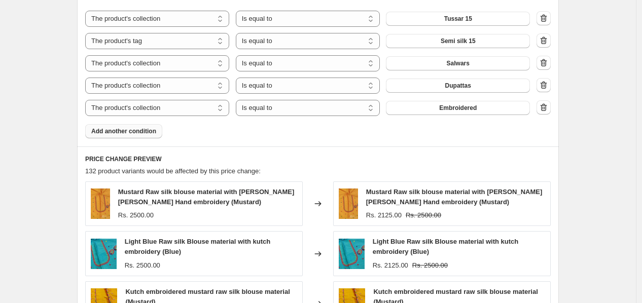
click at [134, 125] on button "Add another condition" at bounding box center [123, 131] width 77 height 14
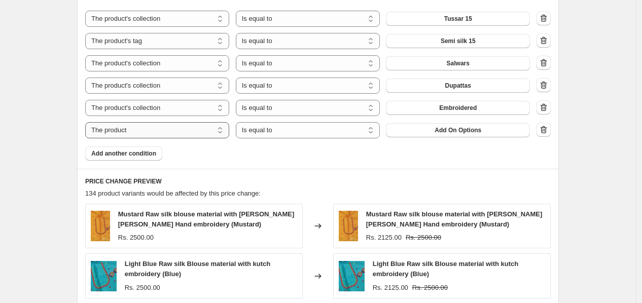
click at [184, 131] on select "The product The product's collection The product's tag The product's vendor The…" at bounding box center [157, 130] width 144 height 16
select select "collection"
click at [453, 134] on span "Banarasi 5" at bounding box center [457, 130] width 31 height 8
click at [142, 152] on span "Add another condition" at bounding box center [123, 153] width 65 height 8
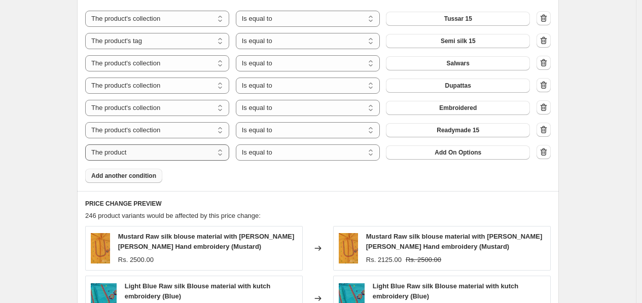
click at [154, 157] on select "The product The product's collection The product's tag The product's vendor The…" at bounding box center [157, 152] width 144 height 16
select select "collection"
click at [428, 148] on button "Banarasi 5" at bounding box center [458, 152] width 144 height 14
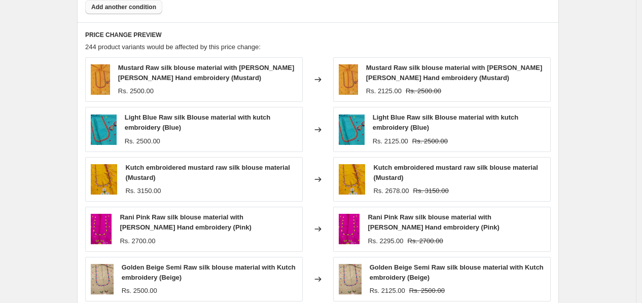
scroll to position [975, 0]
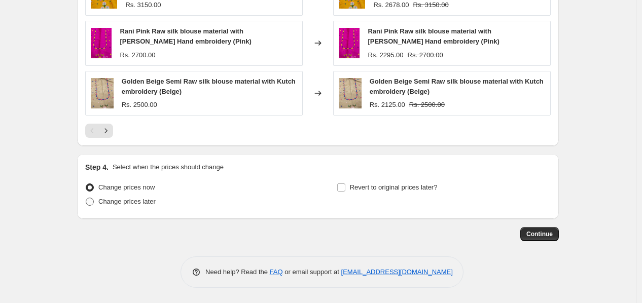
click at [94, 200] on span at bounding box center [90, 202] width 8 height 8
click at [86, 198] on input "Change prices later" at bounding box center [86, 198] width 1 height 1
radio input "true"
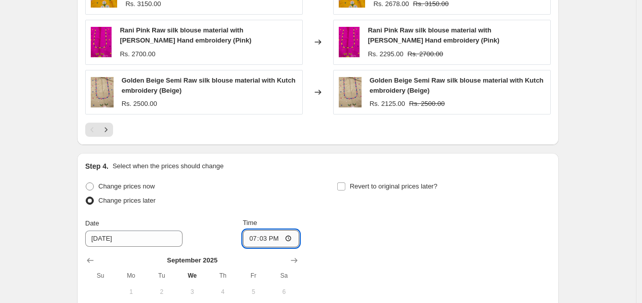
click at [295, 240] on input "19:03" at bounding box center [271, 238] width 57 height 17
type input "11:00"
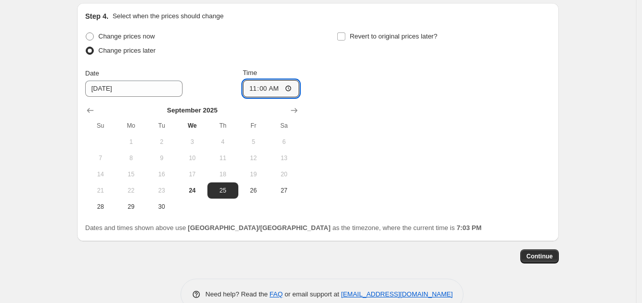
scroll to position [1144, 0]
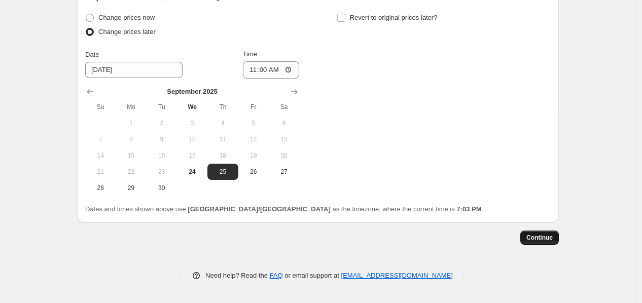
click at [540, 237] on span "Continue" at bounding box center [539, 238] width 26 height 8
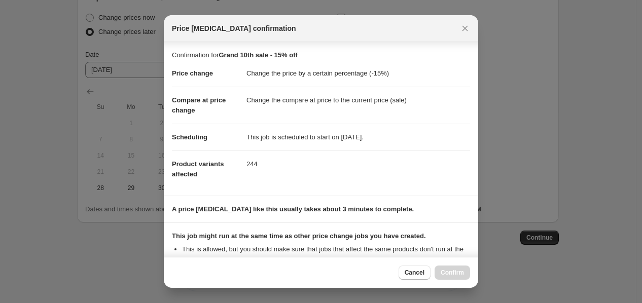
scroll to position [111, 0]
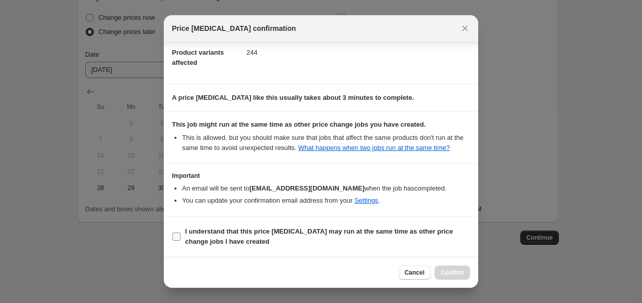
click at [173, 240] on input "I understand that this price [MEDICAL_DATA] may run at the same time as other p…" at bounding box center [176, 237] width 8 height 8
checkbox input "true"
click at [442, 270] on span "Confirm" at bounding box center [451, 273] width 23 height 8
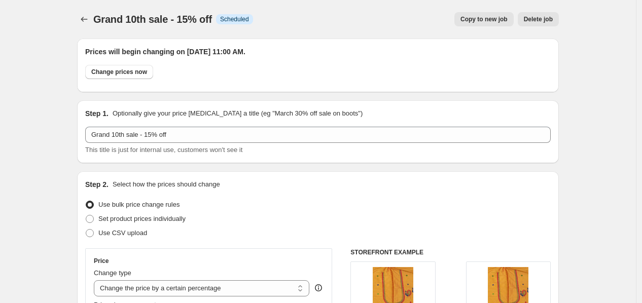
click at [84, 19] on icon "Price change jobs" at bounding box center [84, 19] width 10 height 10
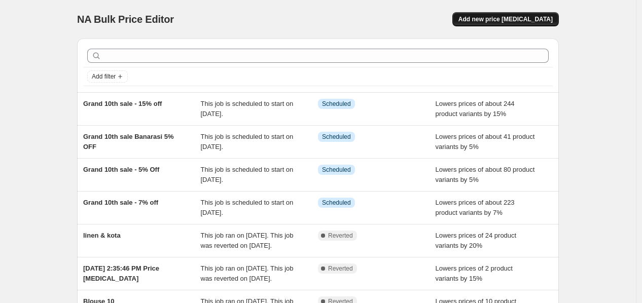
click at [501, 25] on button "Add new price [MEDICAL_DATA]" at bounding box center [505, 19] width 106 height 14
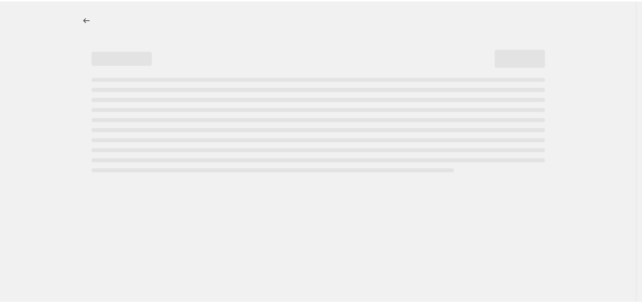
select select "percentage"
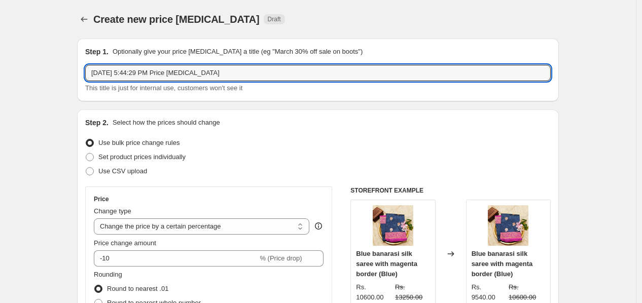
drag, startPoint x: 231, startPoint y: 74, endPoint x: 38, endPoint y: 74, distance: 192.6
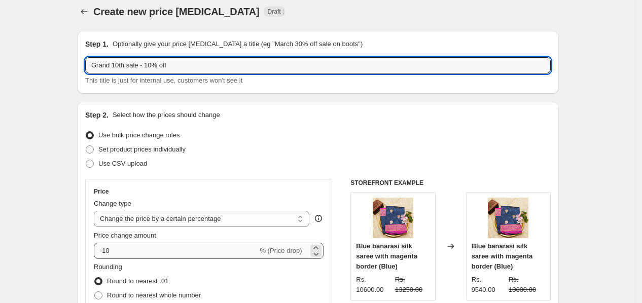
scroll to position [112, 0]
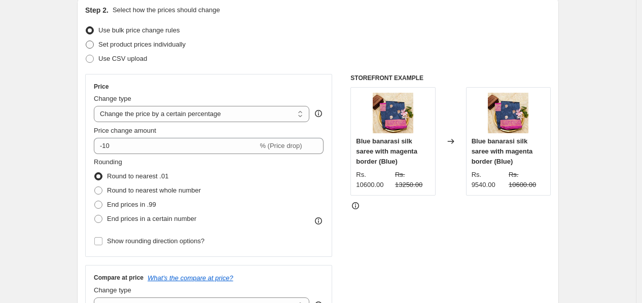
type input "Grand 10th sale - 10% off"
click at [92, 45] on span at bounding box center [90, 45] width 8 height 8
click at [86, 41] on input "Set product prices individually" at bounding box center [86, 41] width 1 height 1
radio input "true"
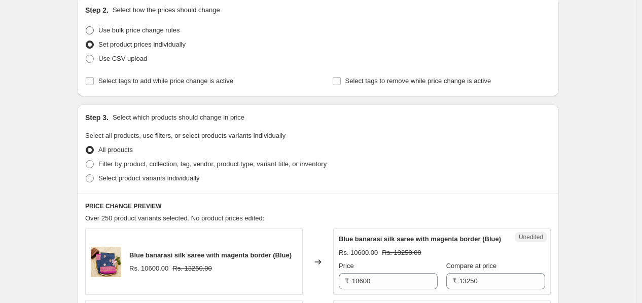
click at [94, 26] on span at bounding box center [90, 30] width 8 height 8
click at [86, 26] on input "Use bulk price change rules" at bounding box center [86, 26] width 1 height 1
radio input "true"
select select "percentage"
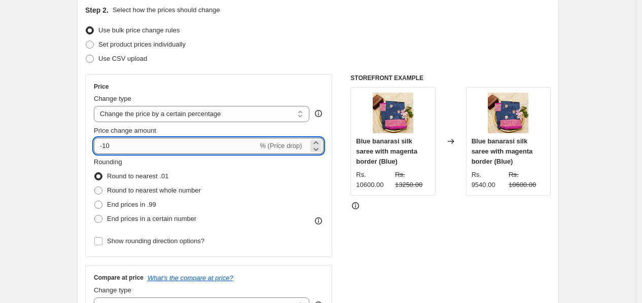
click at [147, 147] on input "-10" at bounding box center [176, 146] width 164 height 16
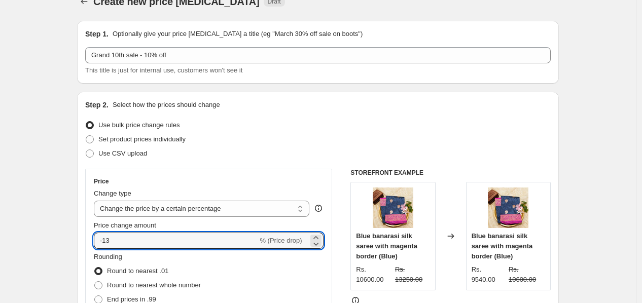
scroll to position [0, 0]
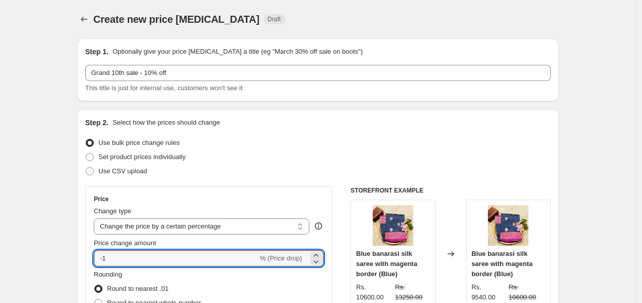
type input "-10"
click at [348, 168] on div "Use CSV upload" at bounding box center [317, 171] width 465 height 14
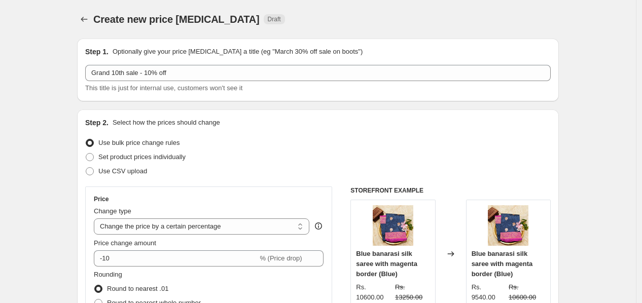
scroll to position [225, 0]
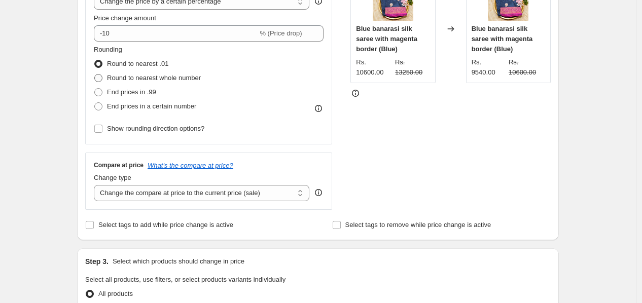
click at [104, 83] on label "Round to nearest whole number" at bounding box center [147, 78] width 107 height 14
click at [95, 74] on input "Round to nearest whole number" at bounding box center [94, 74] width 1 height 1
radio input "true"
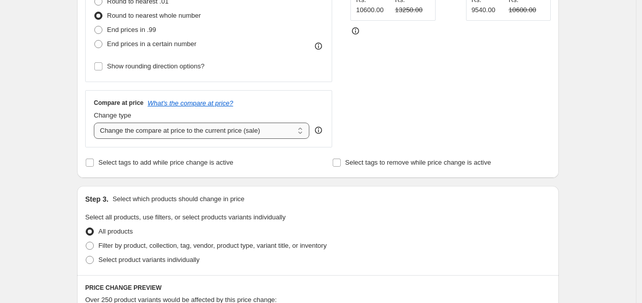
scroll to position [337, 0]
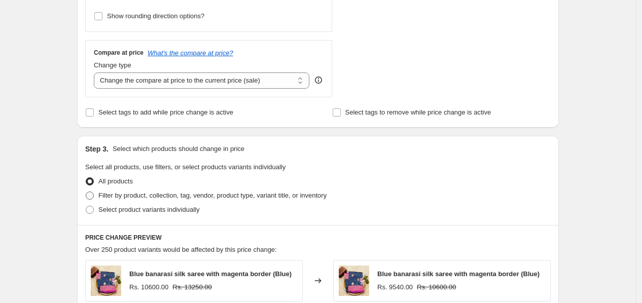
click at [94, 195] on span at bounding box center [90, 196] width 8 height 8
click at [86, 192] on input "Filter by product, collection, tag, vendor, product type, variant title, or inv…" at bounding box center [86, 192] width 1 height 1
radio input "true"
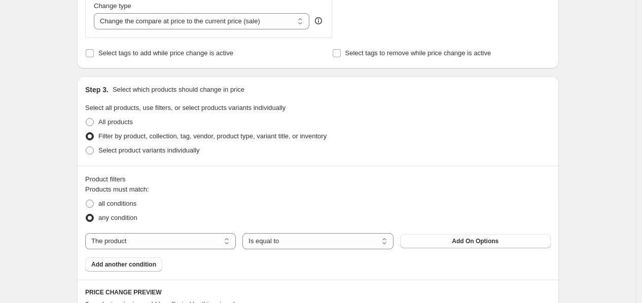
scroll to position [450, 0]
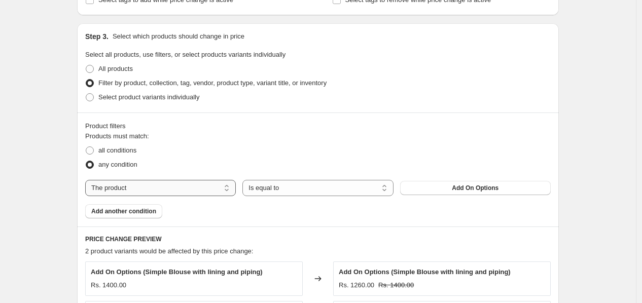
click at [209, 194] on select "The product The product's collection The product's tag The product's vendor The…" at bounding box center [160, 188] width 150 height 16
select select "collection"
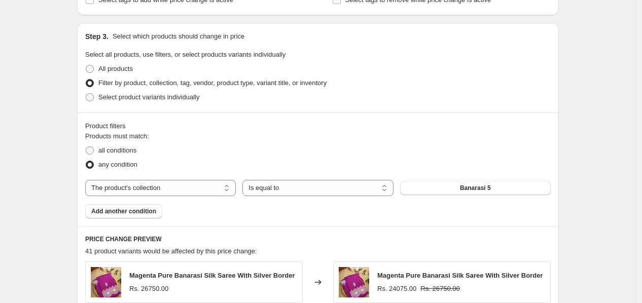
click at [440, 191] on button "Banarasi 5" at bounding box center [475, 188] width 150 height 14
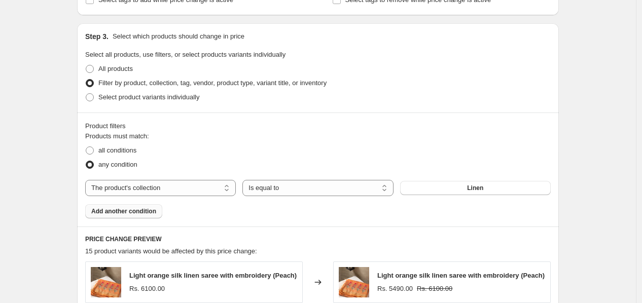
click at [142, 212] on span "Add another condition" at bounding box center [123, 211] width 65 height 8
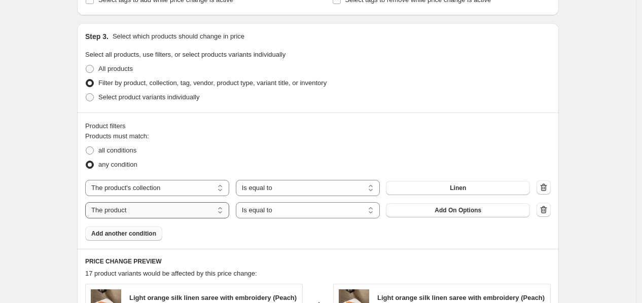
click at [142, 213] on select "The product The product's collection The product's tag The product's vendor The…" at bounding box center [157, 210] width 144 height 16
select select "collection"
click at [442, 209] on button "Banarasi 5" at bounding box center [458, 210] width 144 height 14
click at [153, 236] on span "Add another condition" at bounding box center [123, 234] width 65 height 8
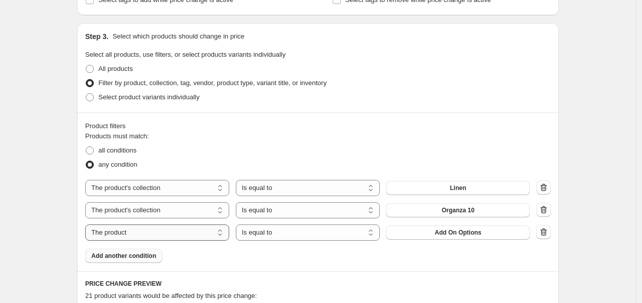
click at [153, 239] on select "The product The product's collection The product's tag The product's vendor The…" at bounding box center [157, 232] width 144 height 16
select select "collection"
click at [437, 227] on button "Banarasi 5" at bounding box center [458, 232] width 144 height 14
click at [142, 252] on span "Add another condition" at bounding box center [123, 256] width 65 height 8
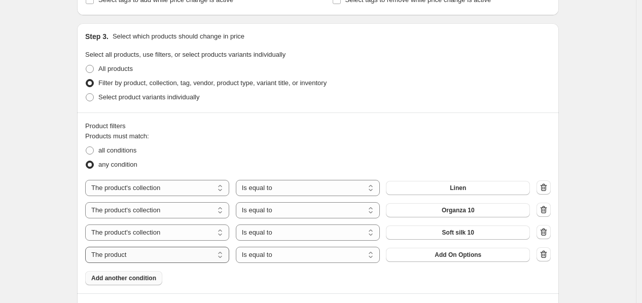
click at [139, 257] on select "The product The product's collection The product's tag The product's vendor The…" at bounding box center [157, 255] width 144 height 16
select select "collection"
click at [465, 251] on span "Banarasi 5" at bounding box center [457, 255] width 31 height 8
click at [139, 276] on span "Add another condition" at bounding box center [123, 278] width 65 height 8
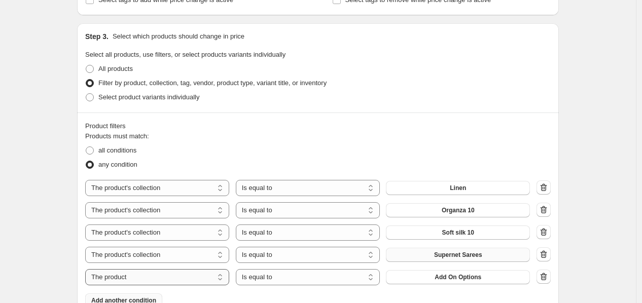
click at [168, 276] on select "The product The product's collection The product's tag The product's vendor The…" at bounding box center [157, 277] width 144 height 16
select select "collection"
click at [462, 278] on span "Banarasi 5" at bounding box center [457, 277] width 31 height 8
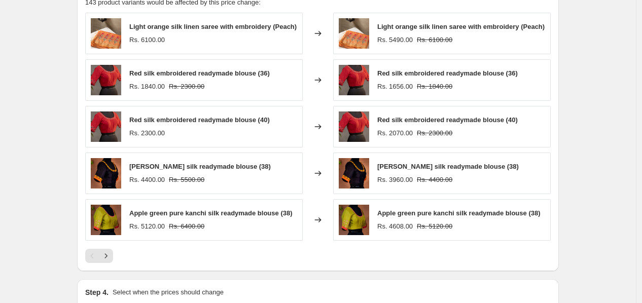
scroll to position [675, 0]
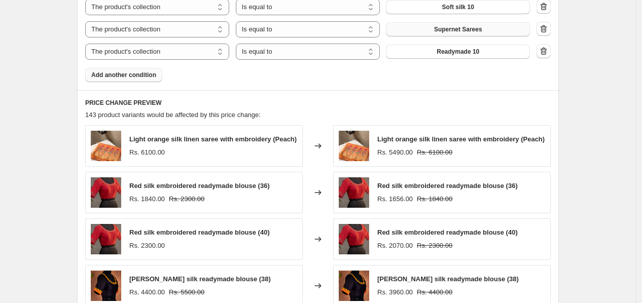
click at [133, 73] on span "Add another condition" at bounding box center [123, 75] width 65 height 8
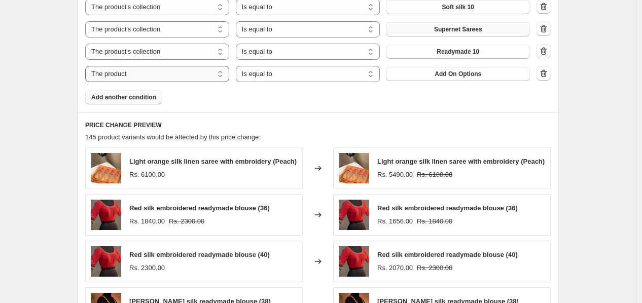
click at [154, 72] on select "The product The product's collection The product's tag The product's vendor The…" at bounding box center [157, 74] width 144 height 16
select select "collection"
click at [418, 65] on div "The product The product's collection The product's tag The product's vendor The…" at bounding box center [317, 18] width 465 height 128
click at [429, 76] on button "Banarasi 5" at bounding box center [458, 74] width 144 height 14
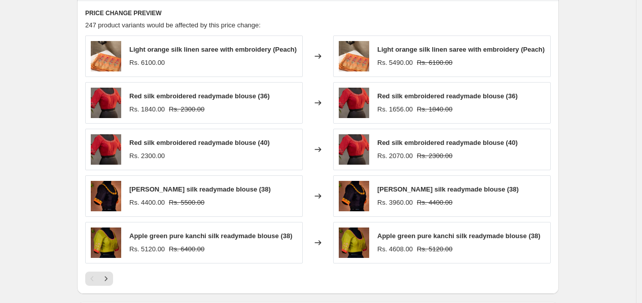
scroll to position [788, 0]
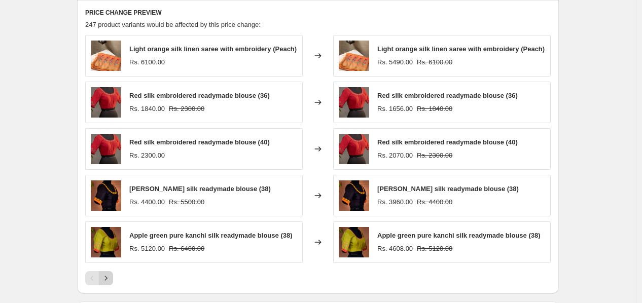
click at [110, 280] on icon "Next" at bounding box center [106, 278] width 10 height 10
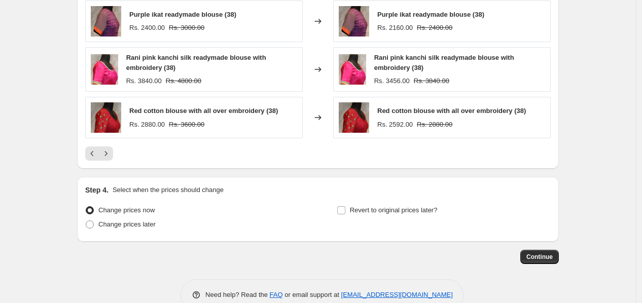
scroll to position [939, 0]
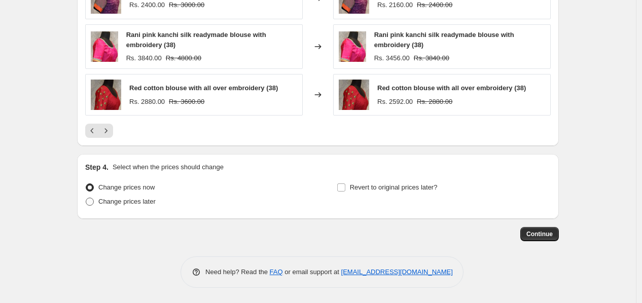
click at [98, 199] on label "Change prices later" at bounding box center [120, 202] width 70 height 14
click at [86, 198] on input "Change prices later" at bounding box center [86, 198] width 1 height 1
radio input "true"
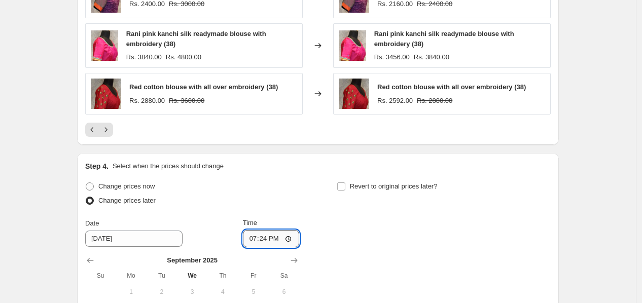
click at [290, 240] on input "19:24" at bounding box center [271, 238] width 57 height 17
type input "11:00"
click at [377, 235] on div "Change prices now Change prices later Date [DATE] Time 11:00 [DATE] Su Mo Tu We…" at bounding box center [317, 271] width 465 height 185
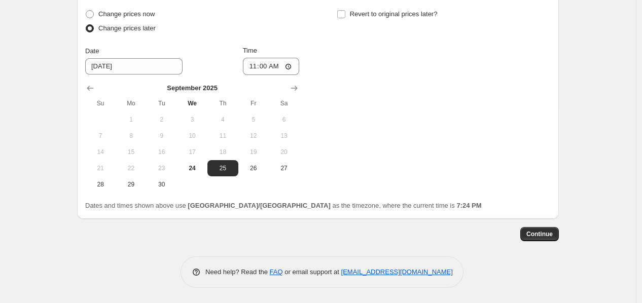
scroll to position [1113, 0]
click at [531, 229] on button "Continue" at bounding box center [539, 234] width 39 height 14
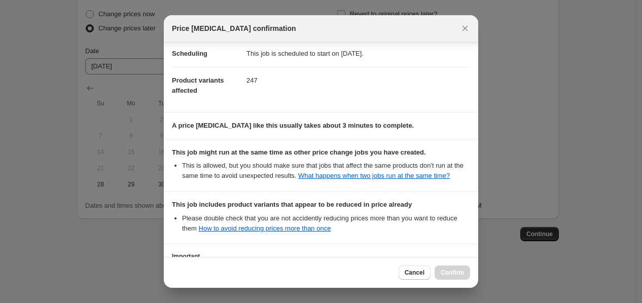
scroll to position [174, 0]
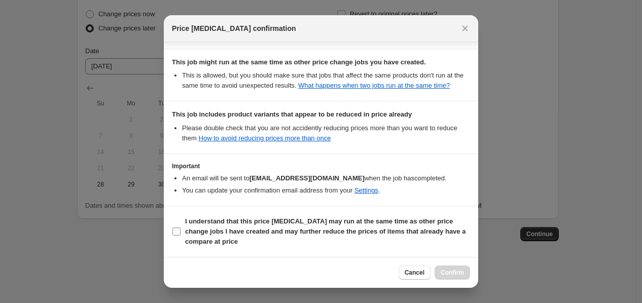
click at [176, 231] on input "I understand that this price [MEDICAL_DATA] may run at the same time as other p…" at bounding box center [176, 232] width 8 height 8
checkbox input "true"
click at [452, 279] on button "Confirm" at bounding box center [451, 273] width 35 height 14
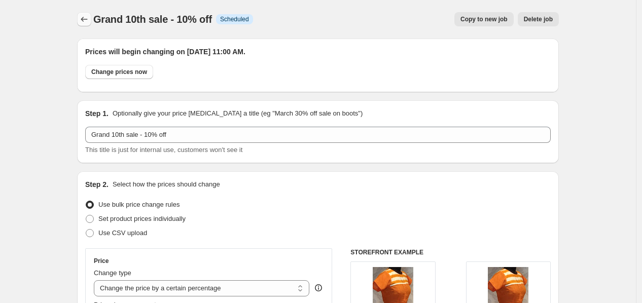
click at [91, 17] on button "Price change jobs" at bounding box center [84, 19] width 14 height 14
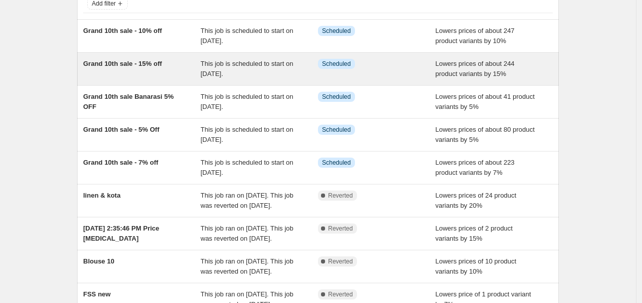
scroll to position [56, 0]
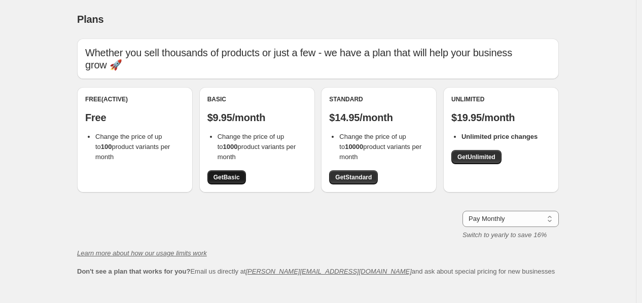
click at [227, 178] on span "Get Basic" at bounding box center [226, 177] width 26 height 8
click at [341, 178] on span "Get Standard" at bounding box center [353, 177] width 36 height 8
